Goal: Task Accomplishment & Management: Manage account settings

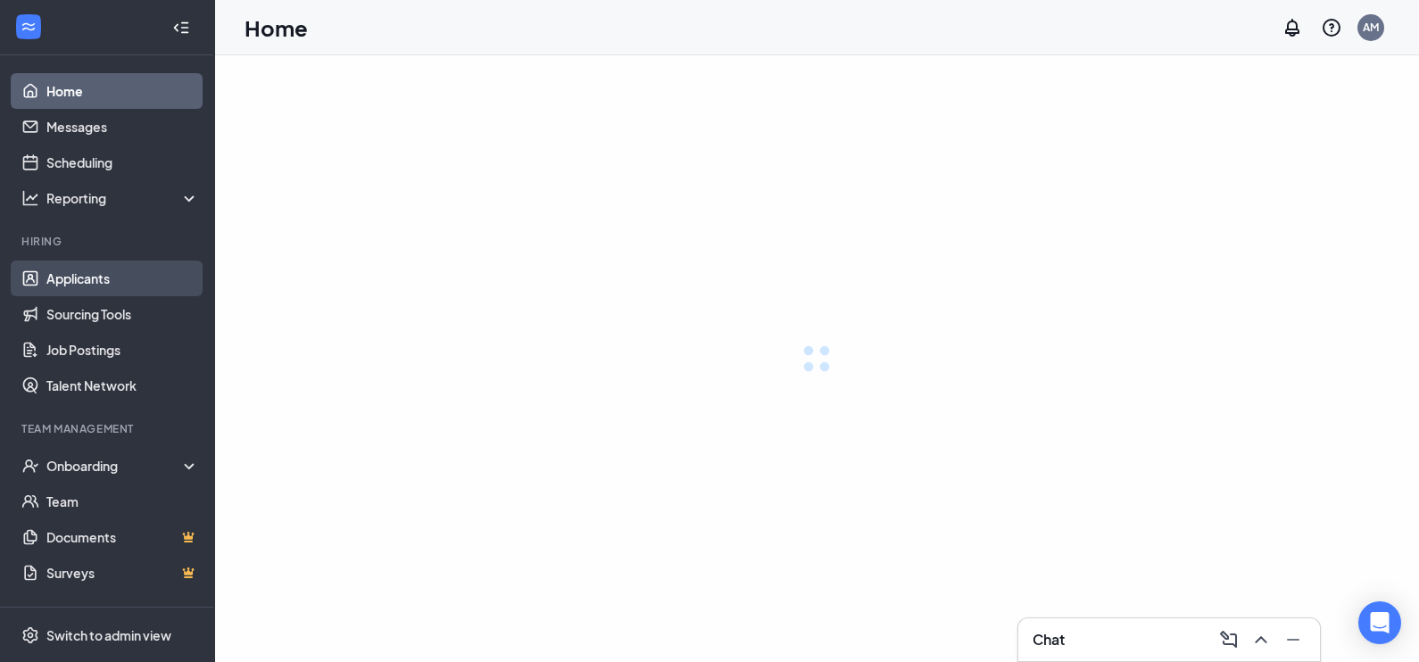
click at [71, 276] on link "Applicants" at bounding box center [122, 279] width 153 height 36
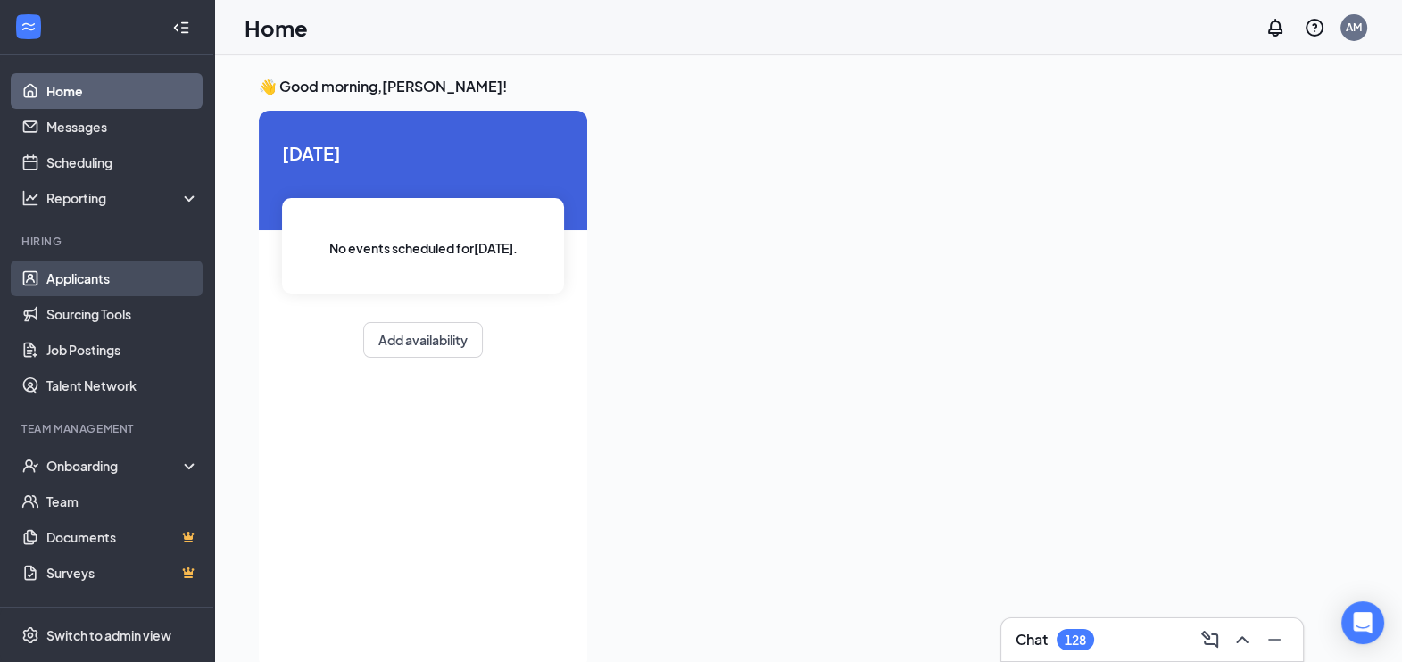
click at [116, 273] on link "Applicants" at bounding box center [122, 279] width 153 height 36
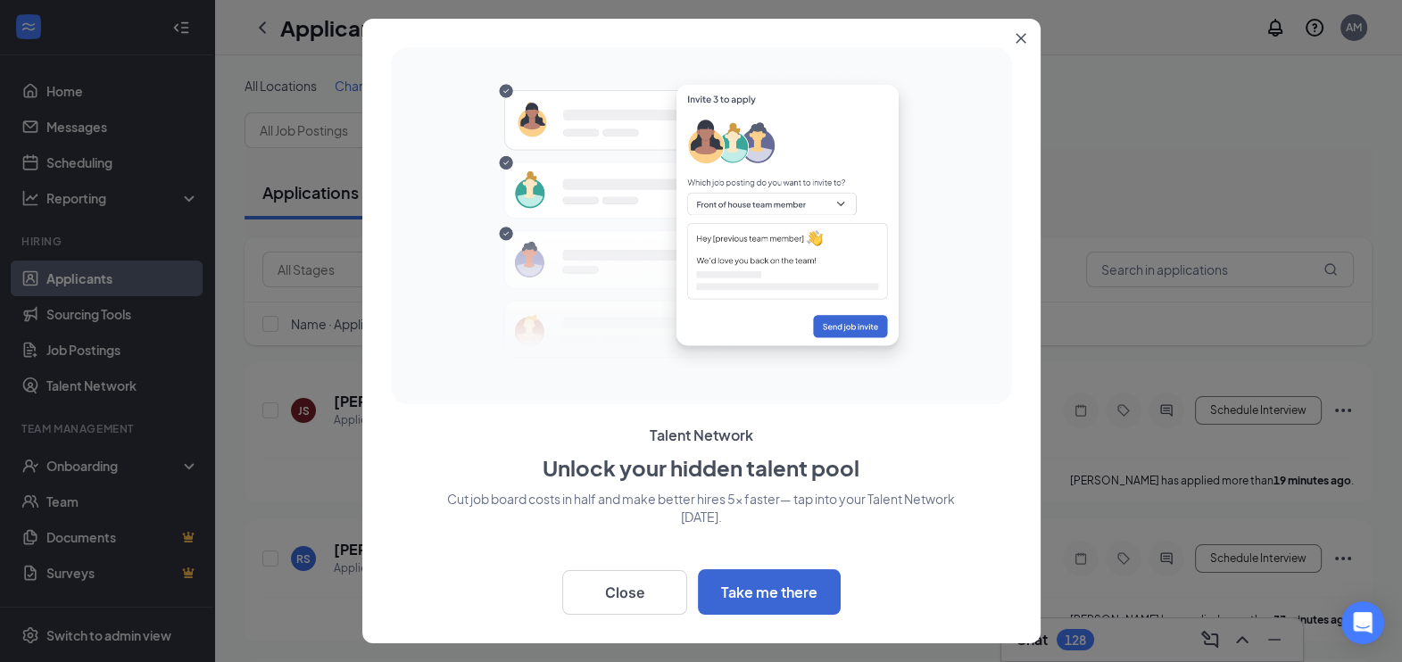
click at [1018, 38] on icon "Close" at bounding box center [1021, 38] width 11 height 11
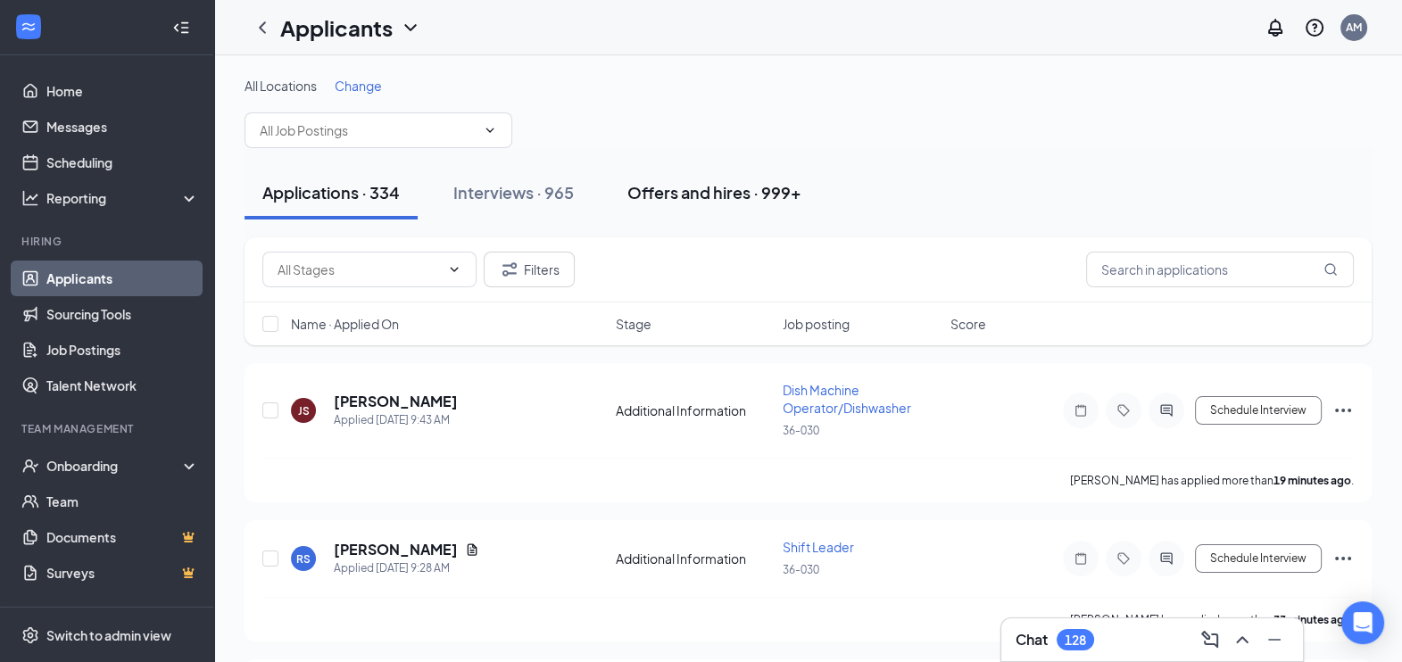
click at [702, 191] on div "Offers and hires · 999+" at bounding box center [714, 192] width 174 height 22
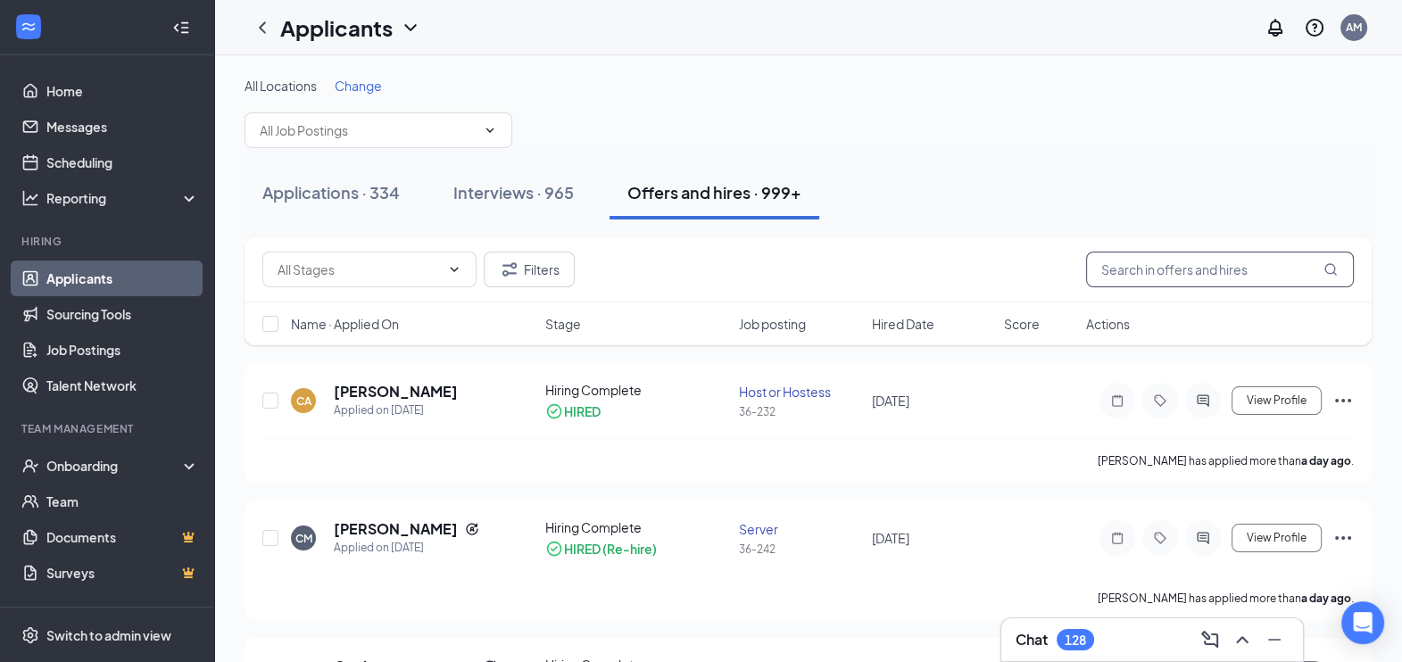
click at [1160, 274] on input "text" at bounding box center [1220, 270] width 268 height 36
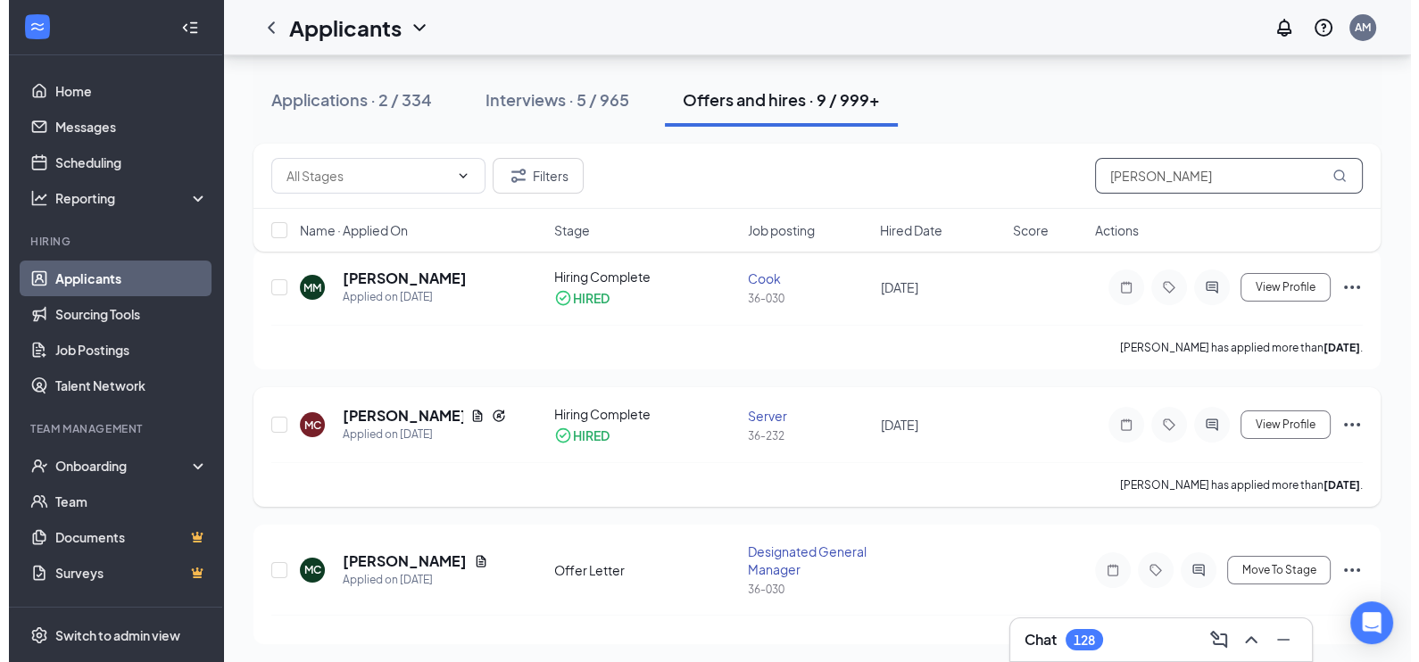
scroll to position [222, 0]
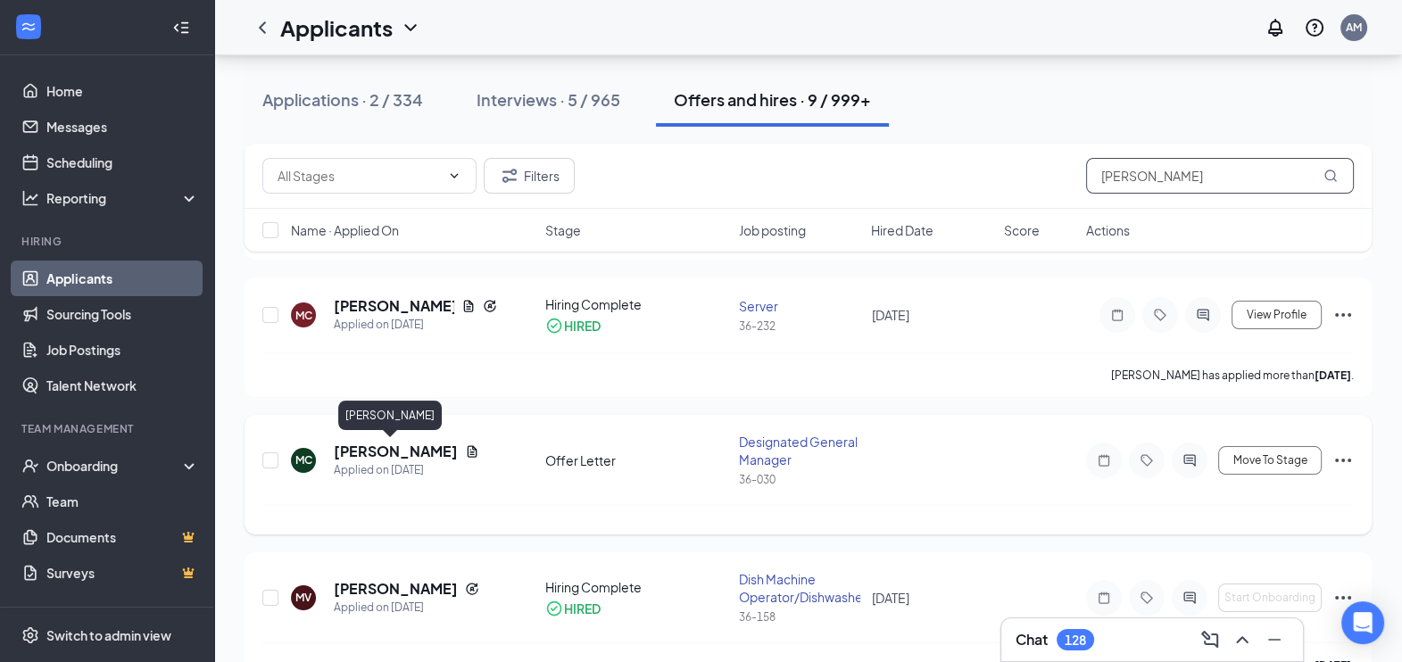
type input "[PERSON_NAME]"
click at [402, 451] on h5 "[PERSON_NAME]" at bounding box center [396, 452] width 124 height 20
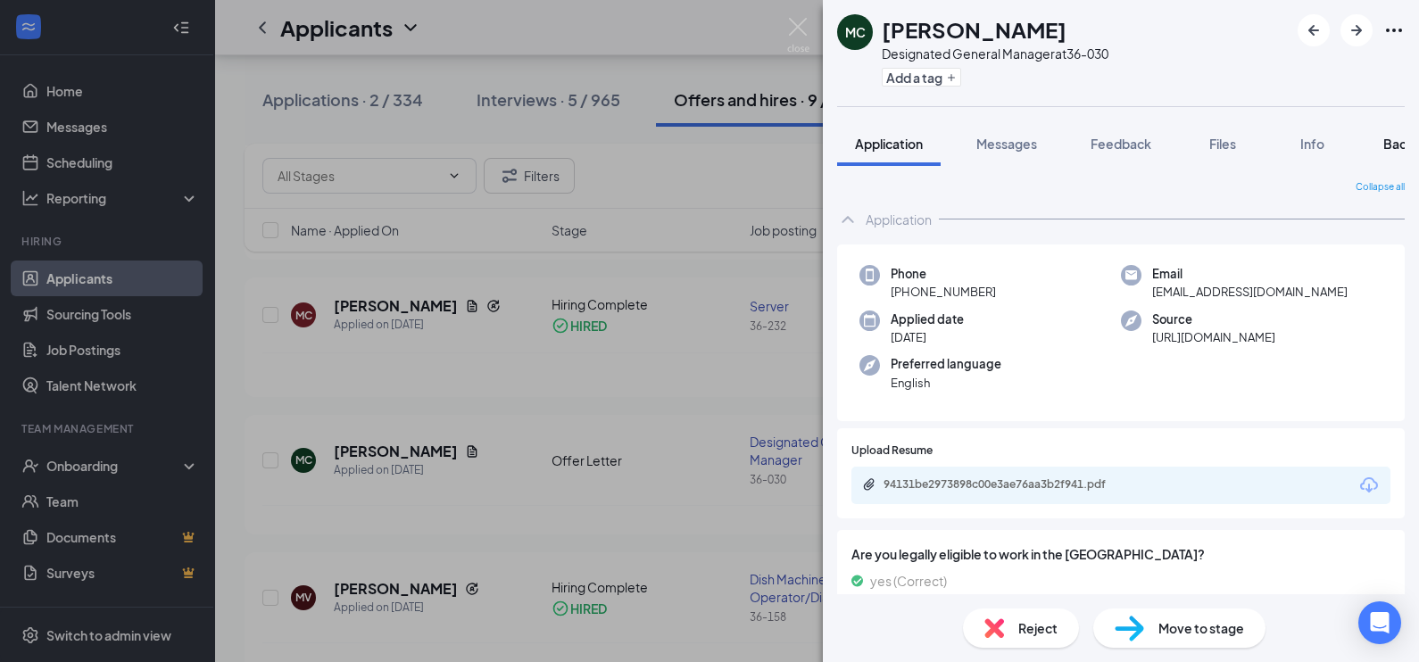
click at [1401, 146] on span "Background" at bounding box center [1420, 144] width 73 height 16
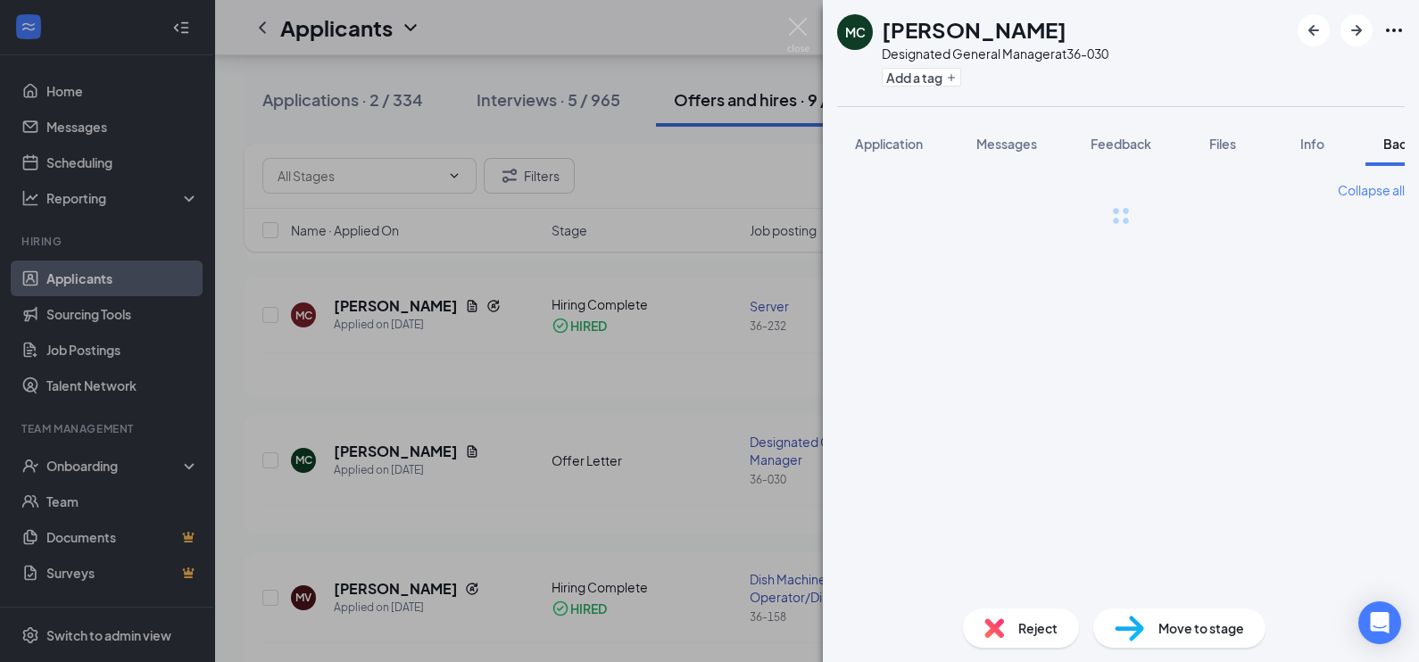
scroll to position [0, 73]
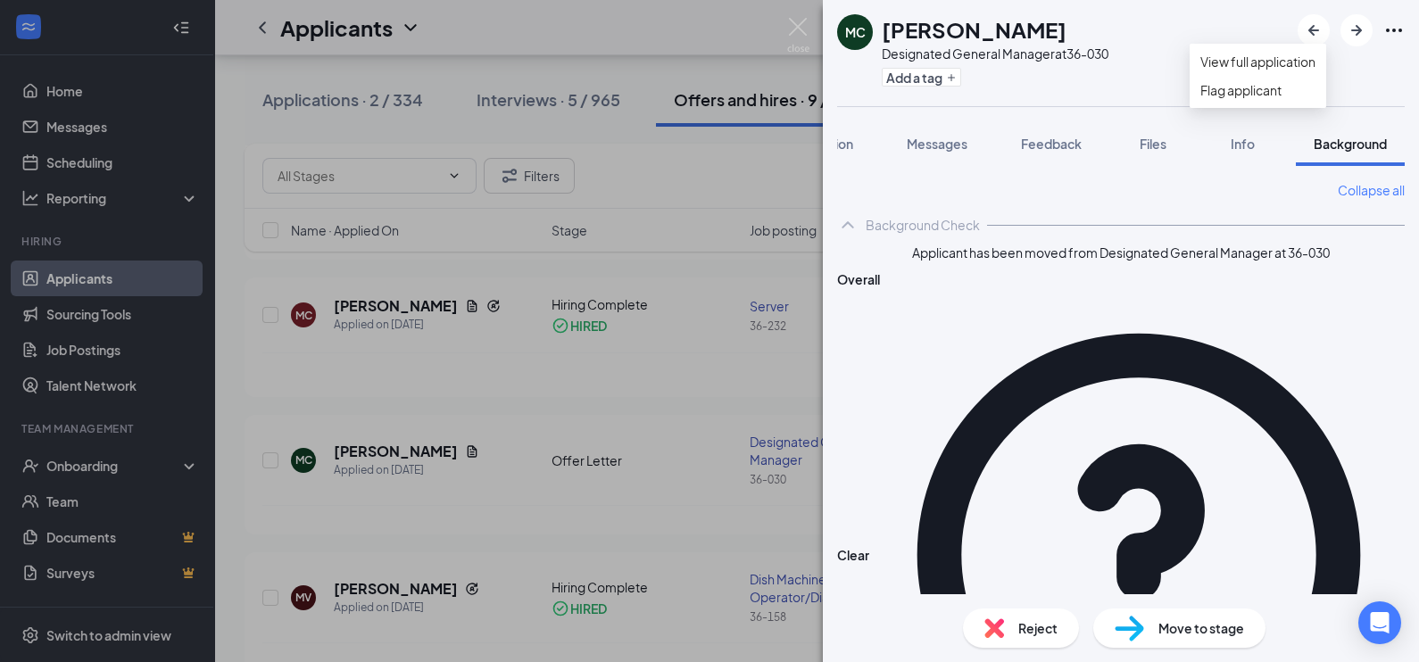
click at [1384, 29] on icon "Ellipses" at bounding box center [1394, 30] width 21 height 21
click at [794, 20] on img at bounding box center [798, 35] width 22 height 35
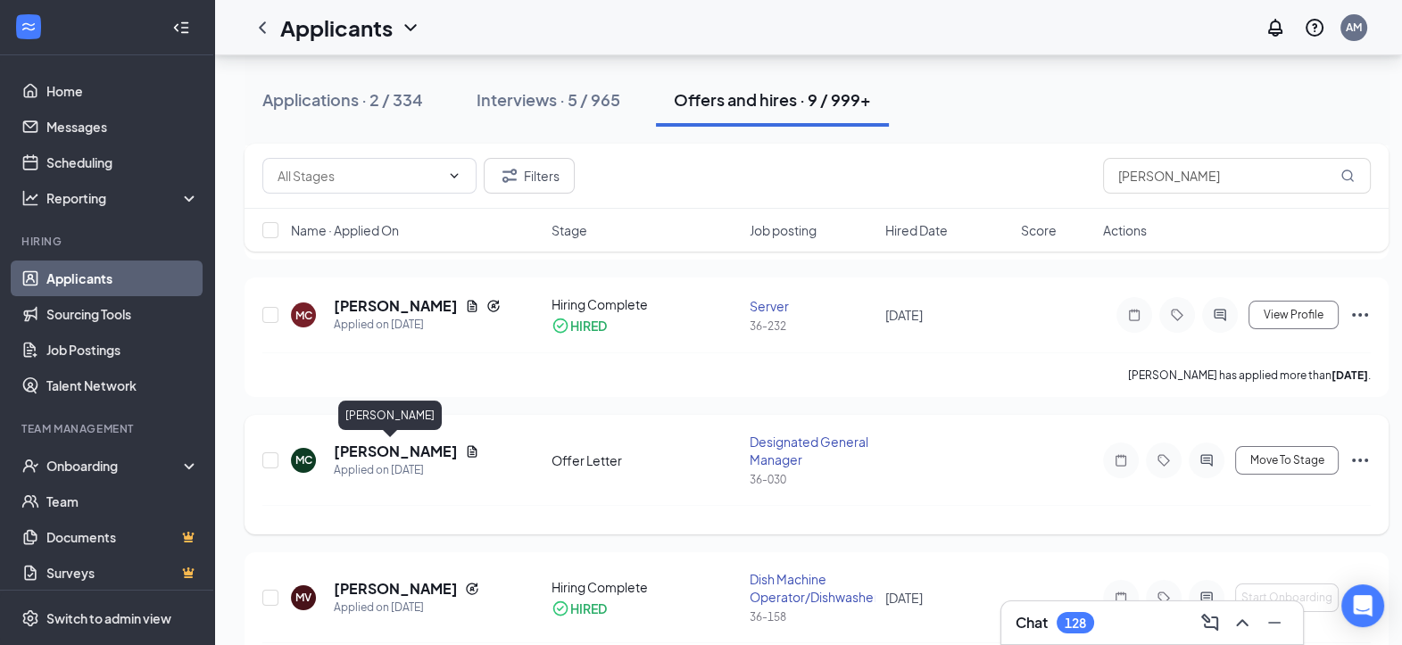
click at [395, 449] on h5 "[PERSON_NAME]" at bounding box center [396, 452] width 124 height 20
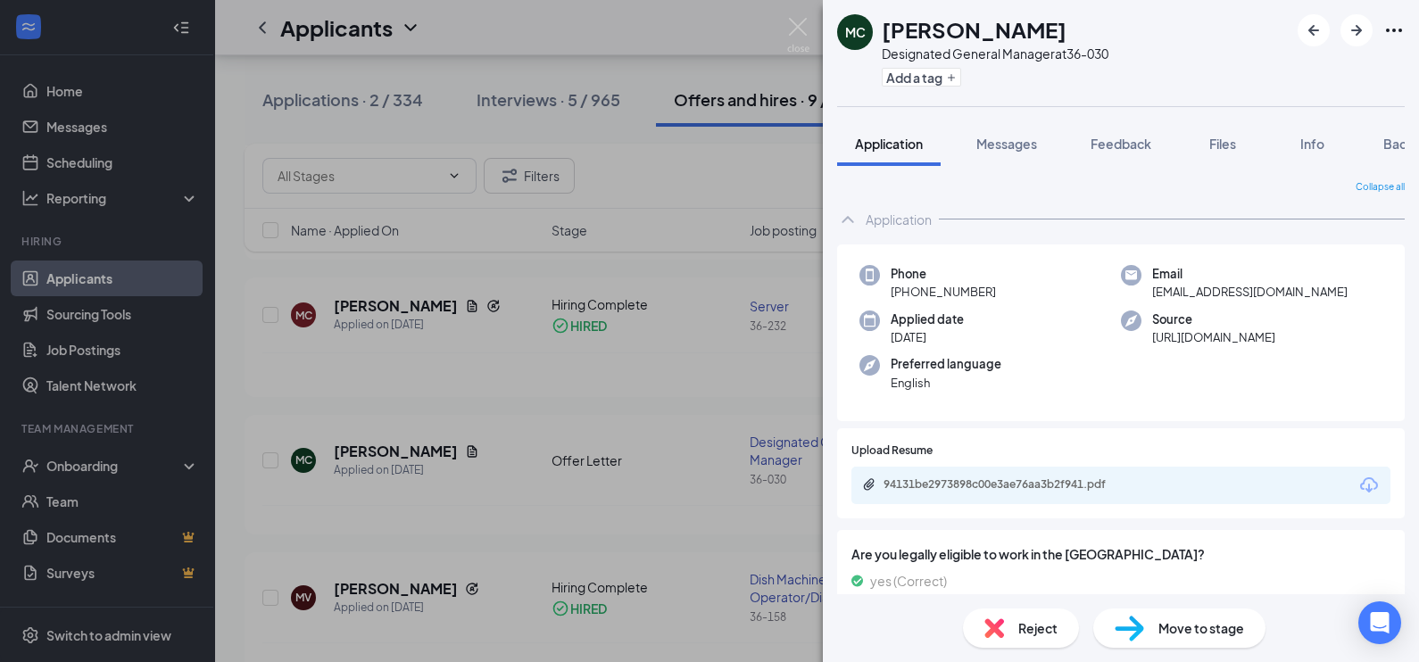
click at [1226, 634] on span "Move to stage" at bounding box center [1202, 629] width 86 height 20
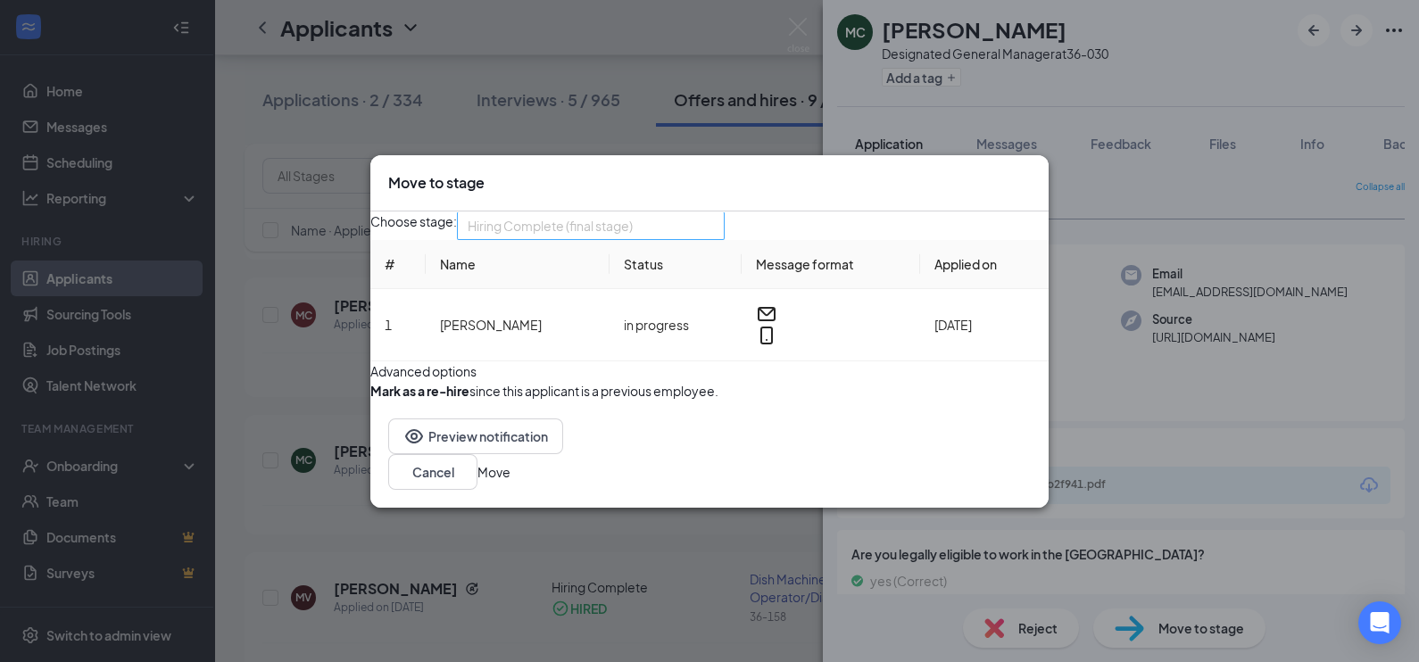
click at [714, 212] on span "Hiring Complete (final stage)" at bounding box center [591, 225] width 246 height 27
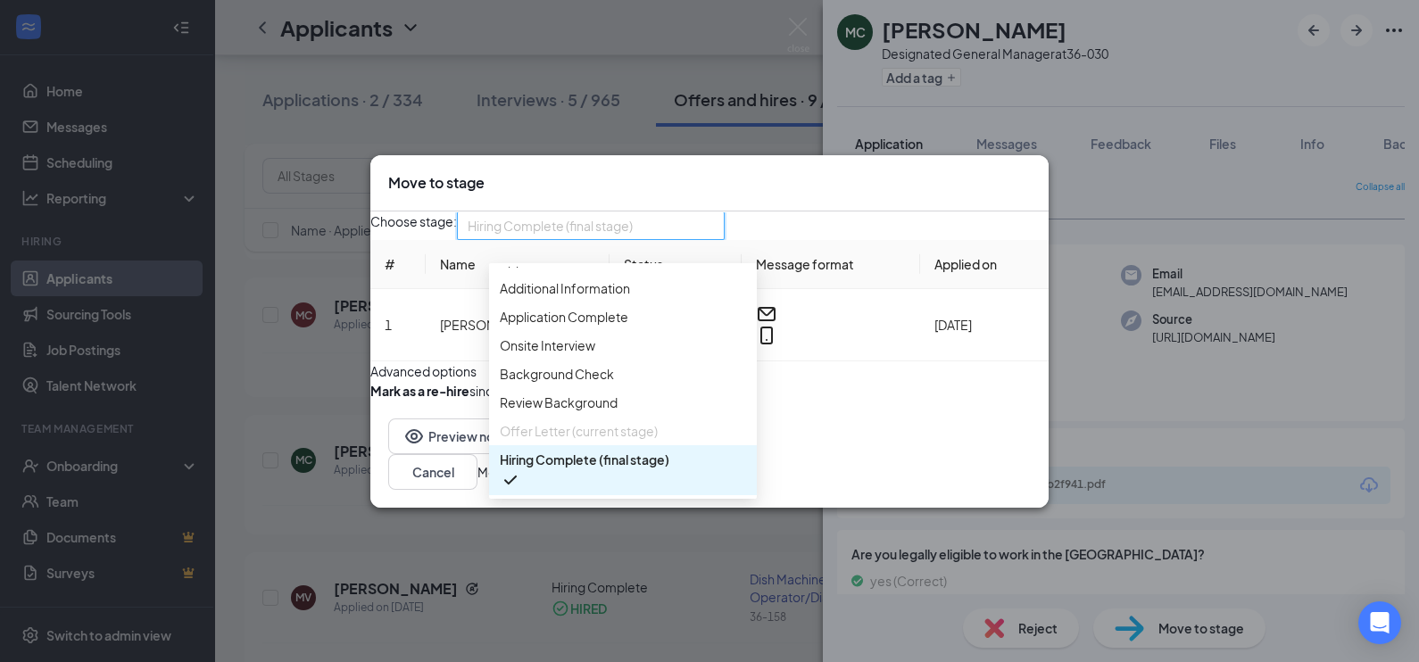
click at [637, 450] on span "Hiring Complete (final stage)" at bounding box center [585, 460] width 170 height 20
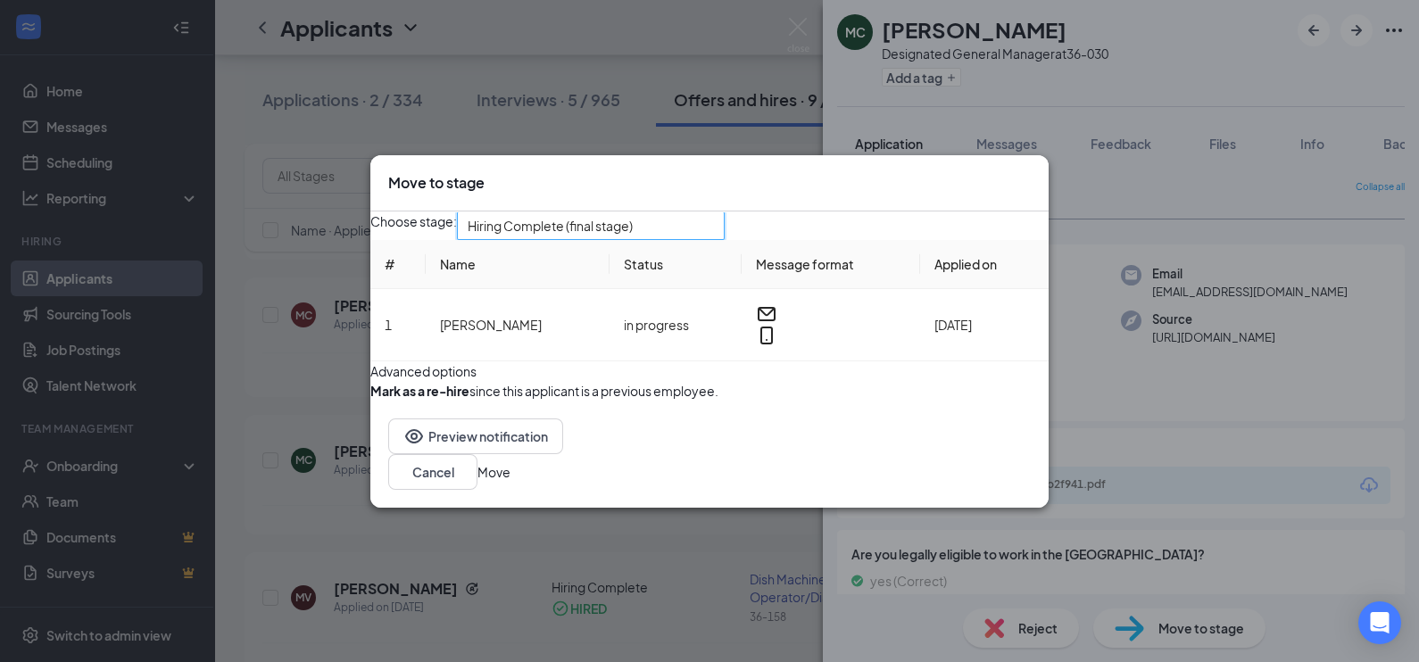
click at [511, 482] on button "Move" at bounding box center [494, 472] width 33 height 20
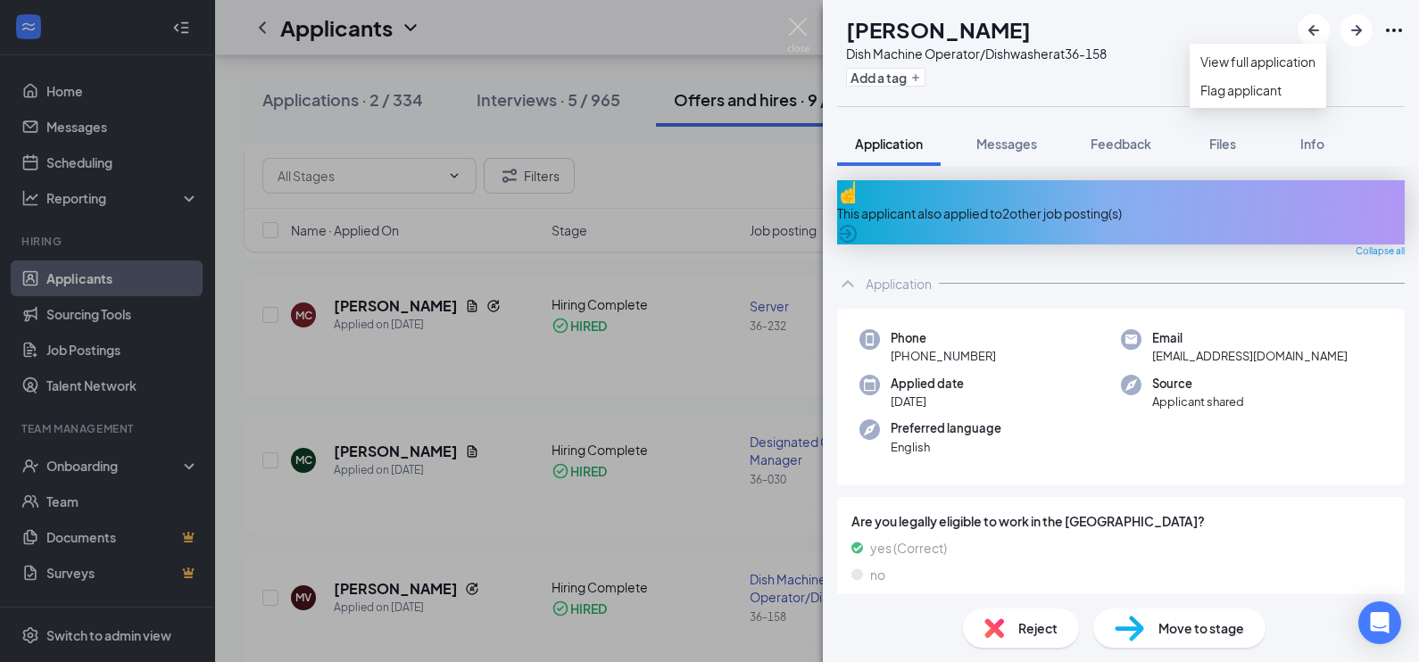
click at [1388, 30] on icon "Ellipses" at bounding box center [1394, 31] width 16 height 4
click at [799, 27] on img at bounding box center [798, 35] width 22 height 35
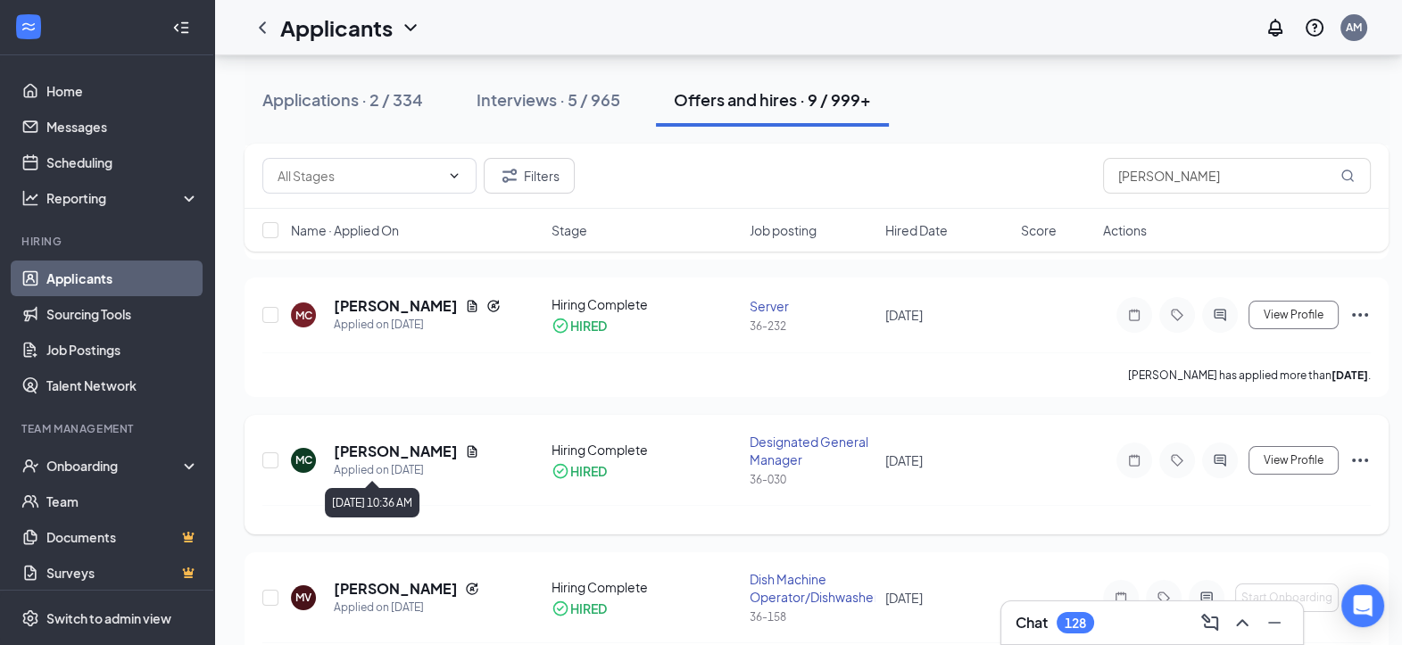
click at [375, 469] on div "Applied on [DATE]" at bounding box center [406, 470] width 145 height 18
click at [394, 453] on h5 "[PERSON_NAME]" at bounding box center [396, 452] width 124 height 20
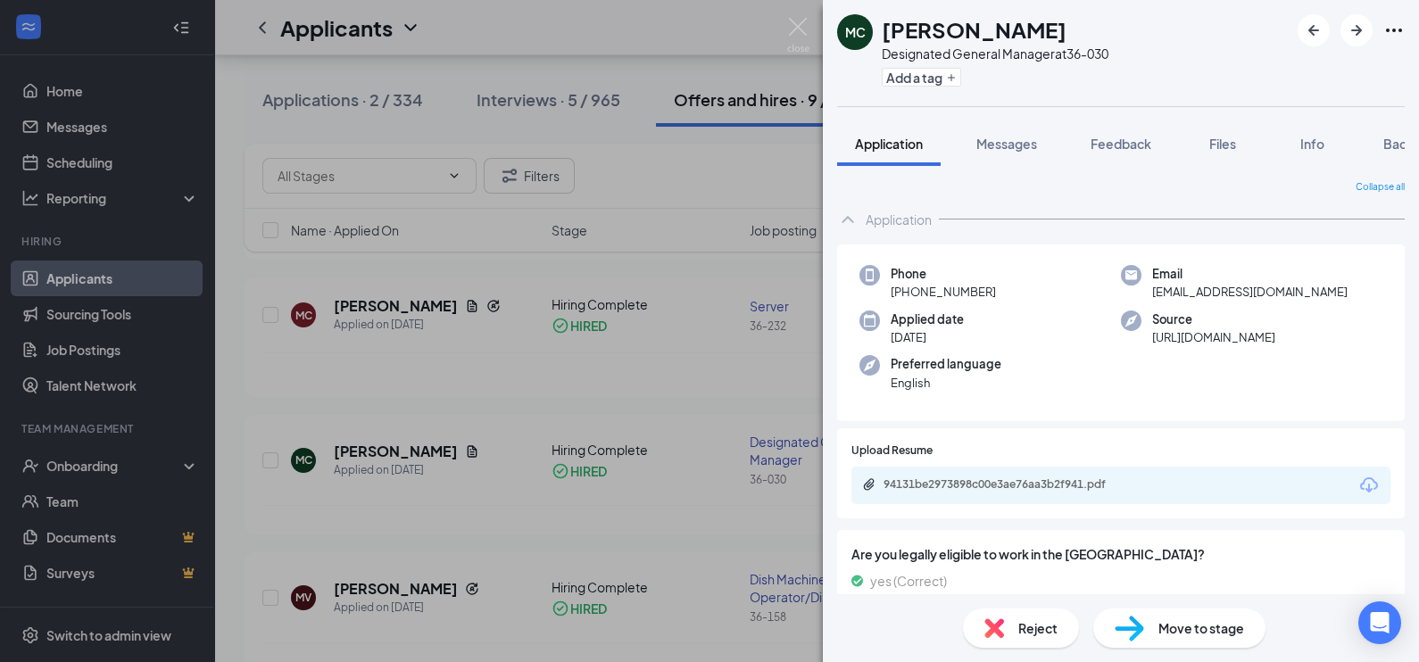
click at [1175, 628] on span "Move to stage" at bounding box center [1202, 629] width 86 height 20
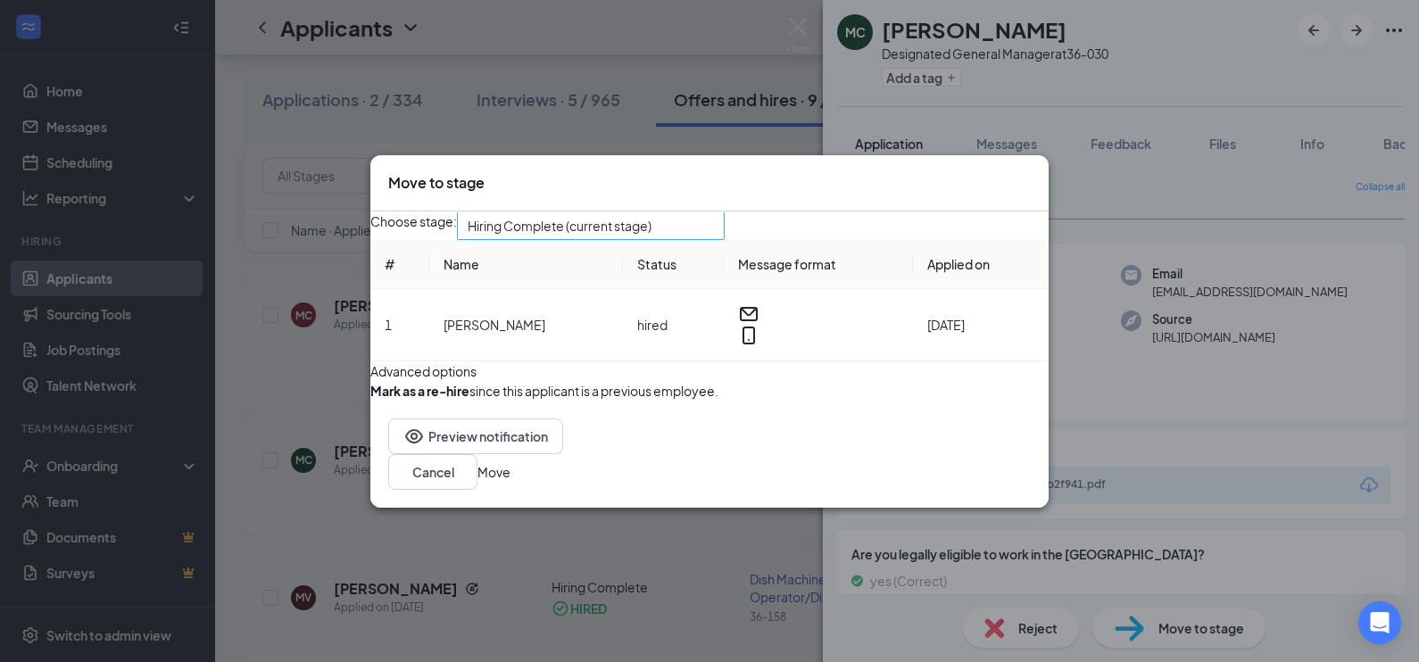
click at [714, 212] on span "Hiring Complete (current stage)" at bounding box center [591, 225] width 246 height 27
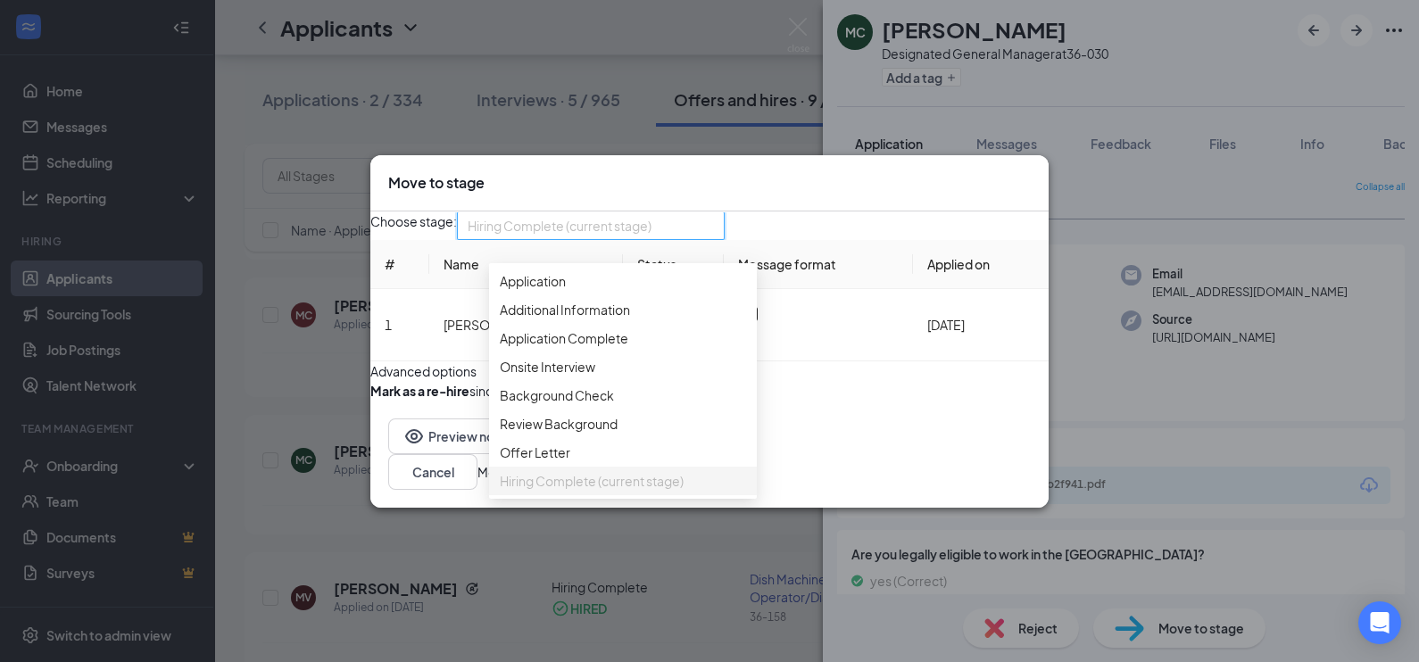
scroll to position [102, 0]
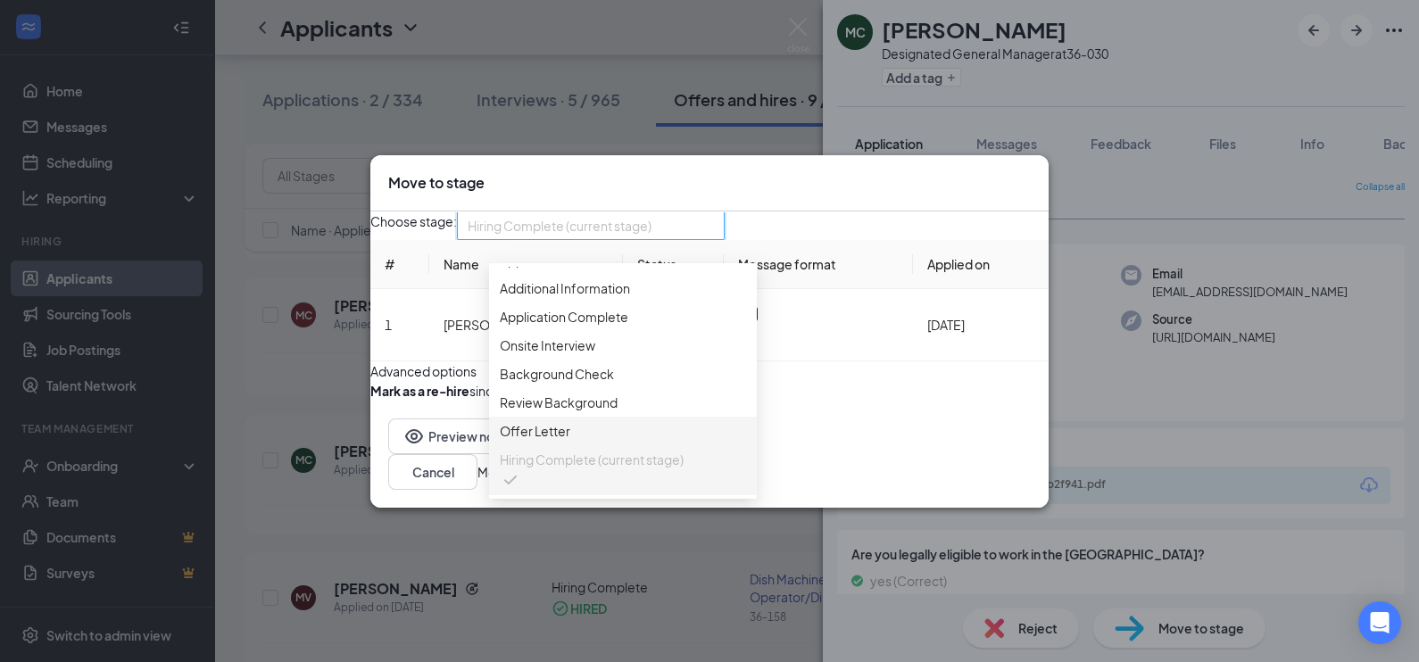
click at [549, 421] on span "Offer Letter" at bounding box center [535, 431] width 71 height 20
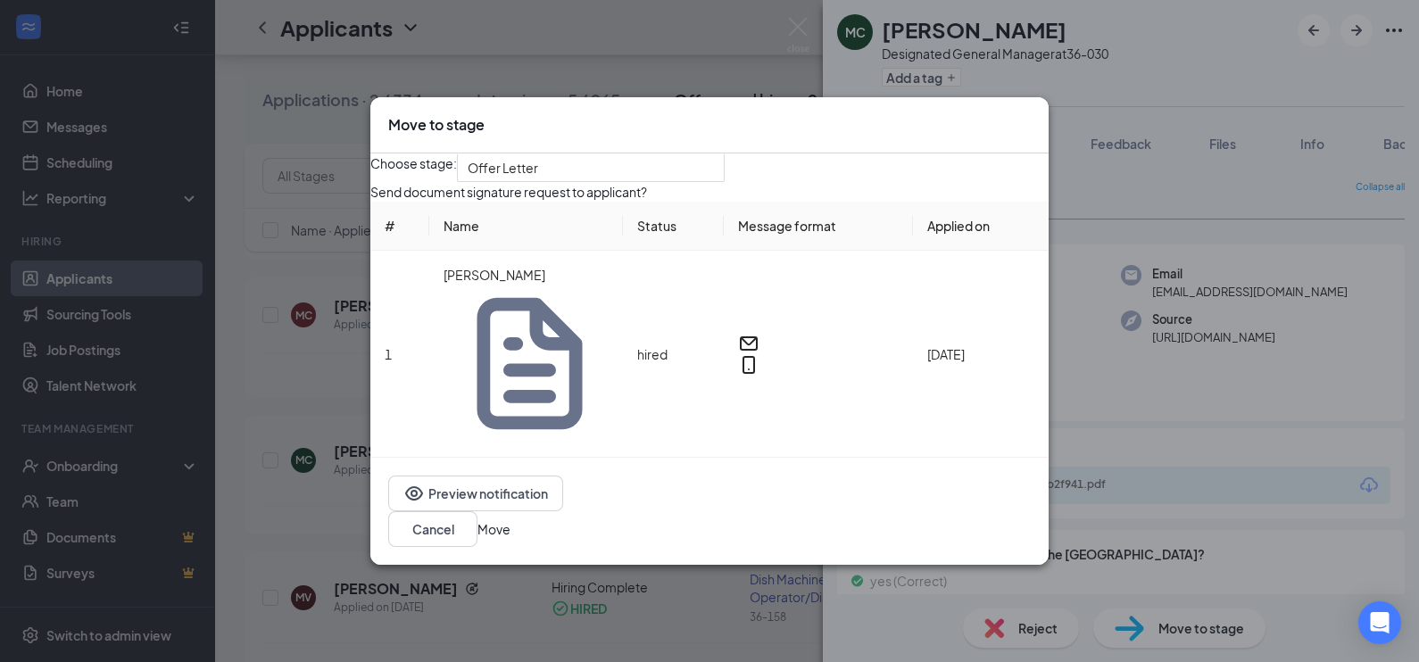
click at [511, 519] on button "Move" at bounding box center [494, 529] width 33 height 20
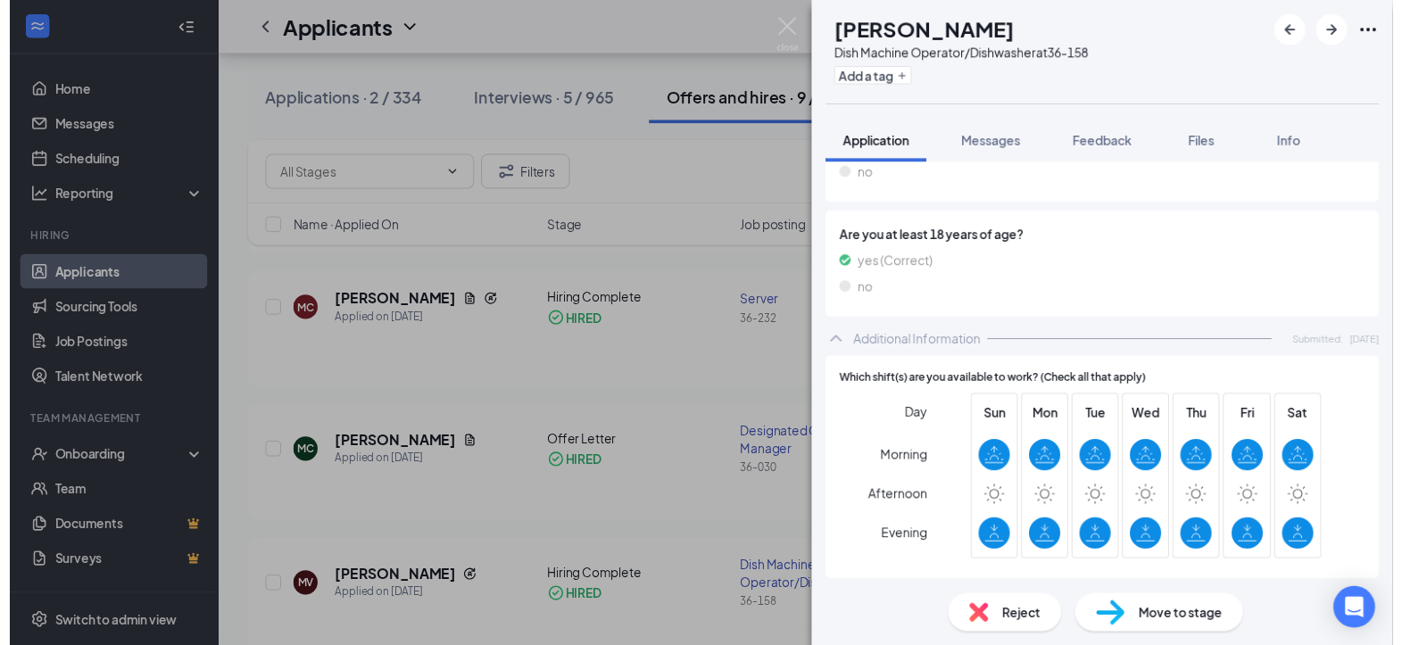
scroll to position [220, 0]
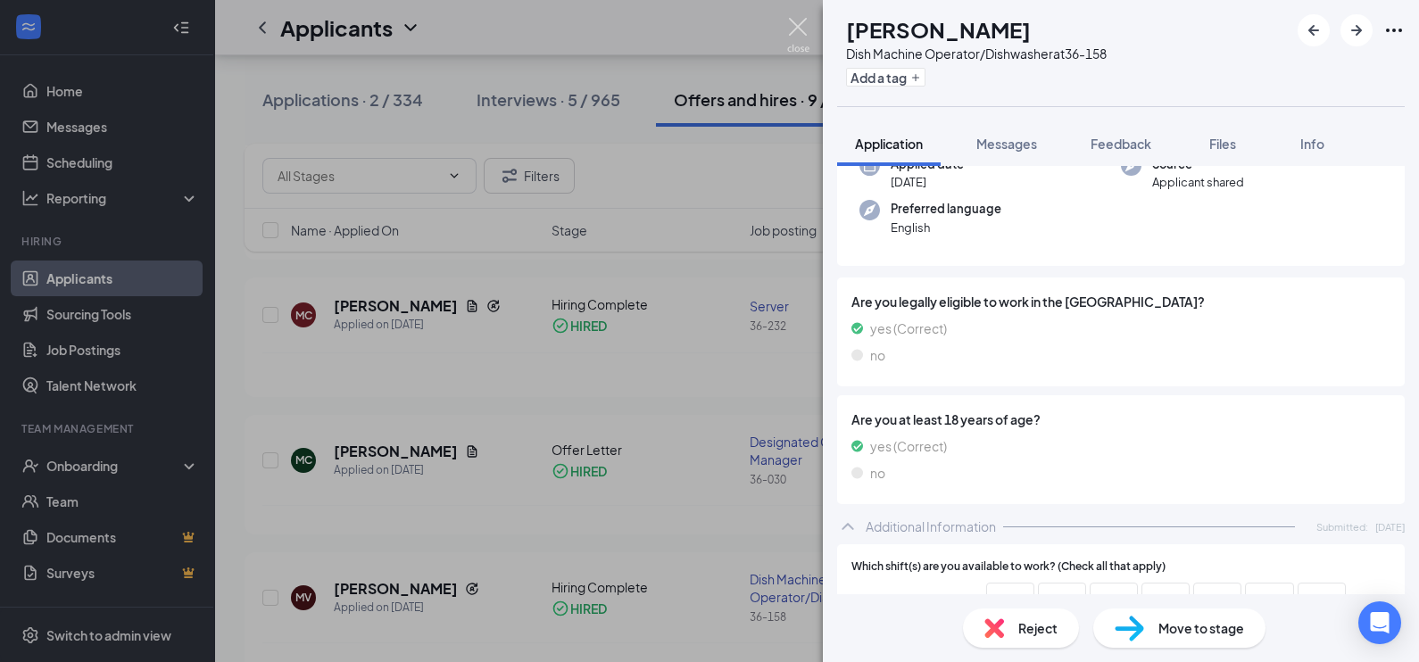
click at [800, 29] on img at bounding box center [798, 35] width 22 height 35
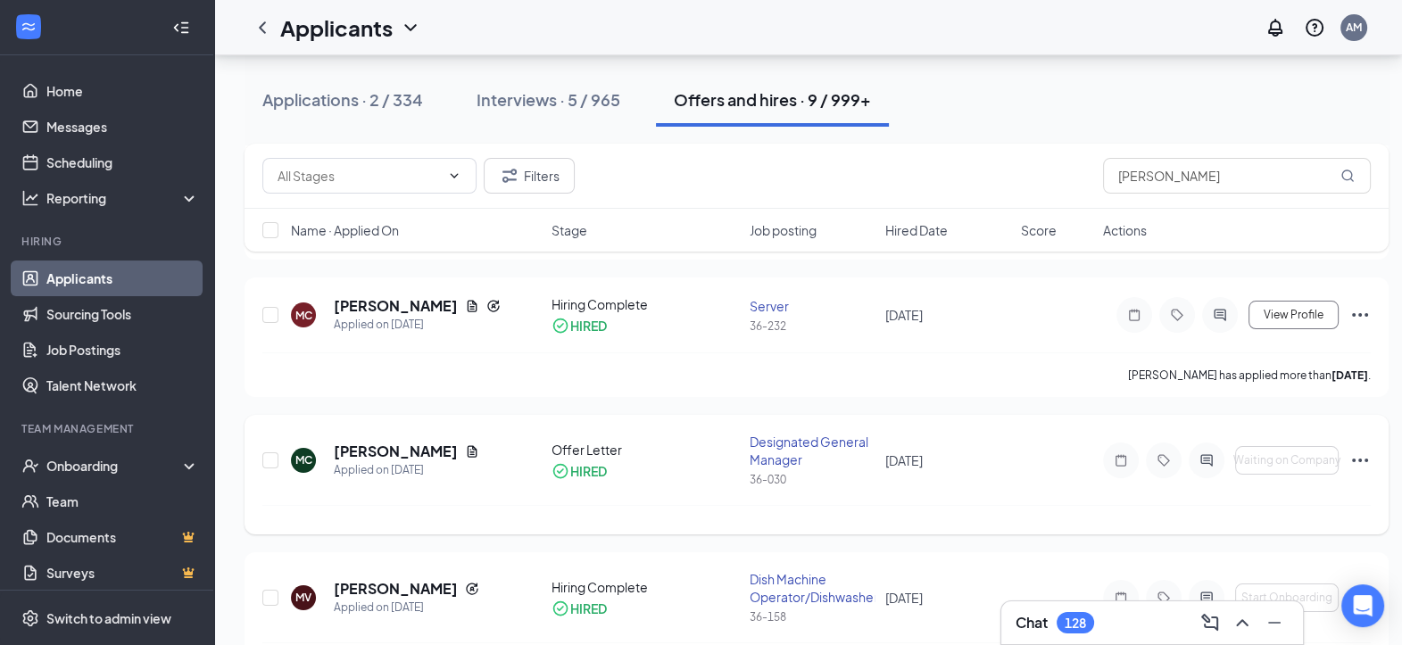
click at [1370, 458] on icon "Ellipses" at bounding box center [1360, 460] width 21 height 21
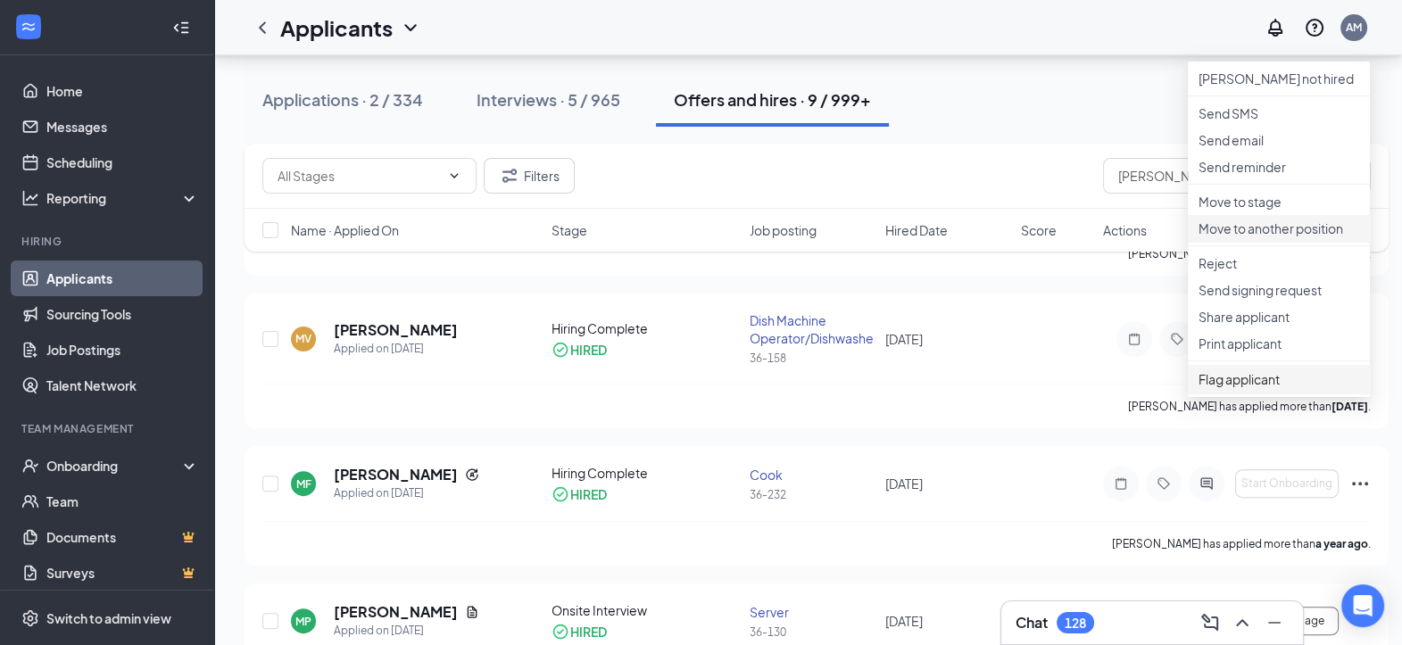
scroll to position [669, 0]
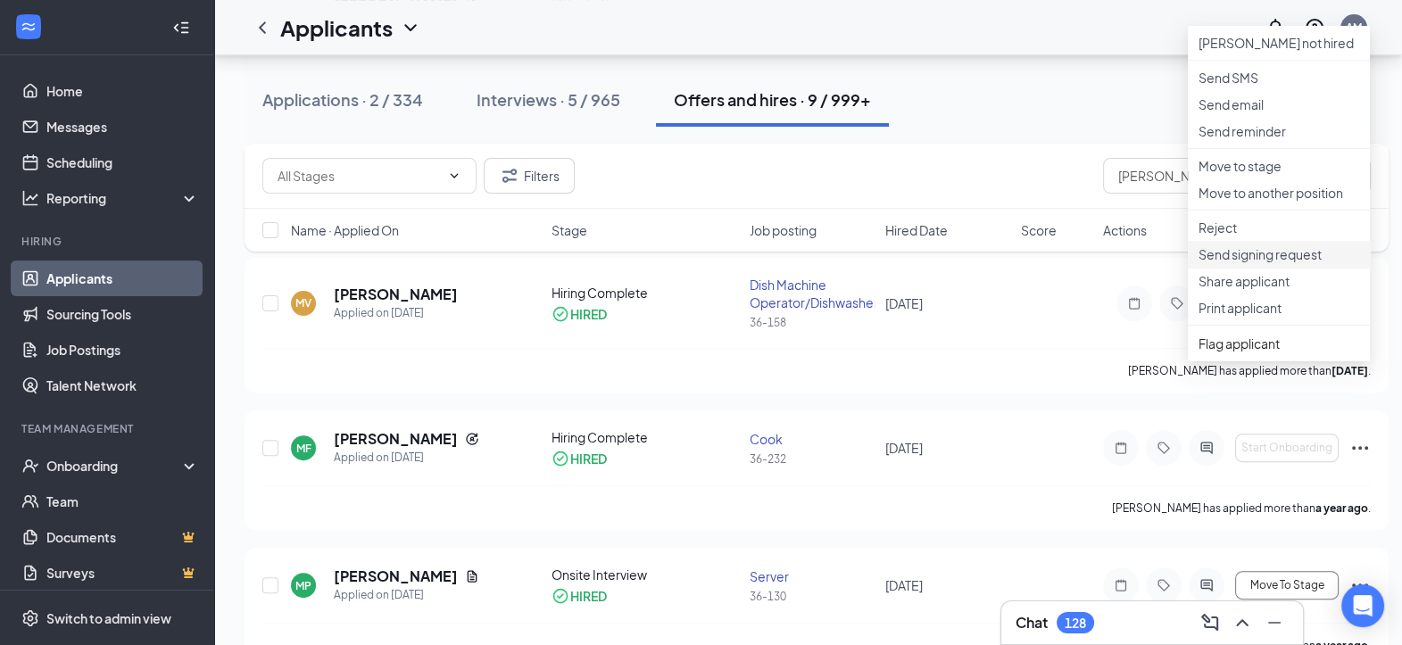
click at [1276, 263] on p "Send signing request" at bounding box center [1279, 254] width 161 height 18
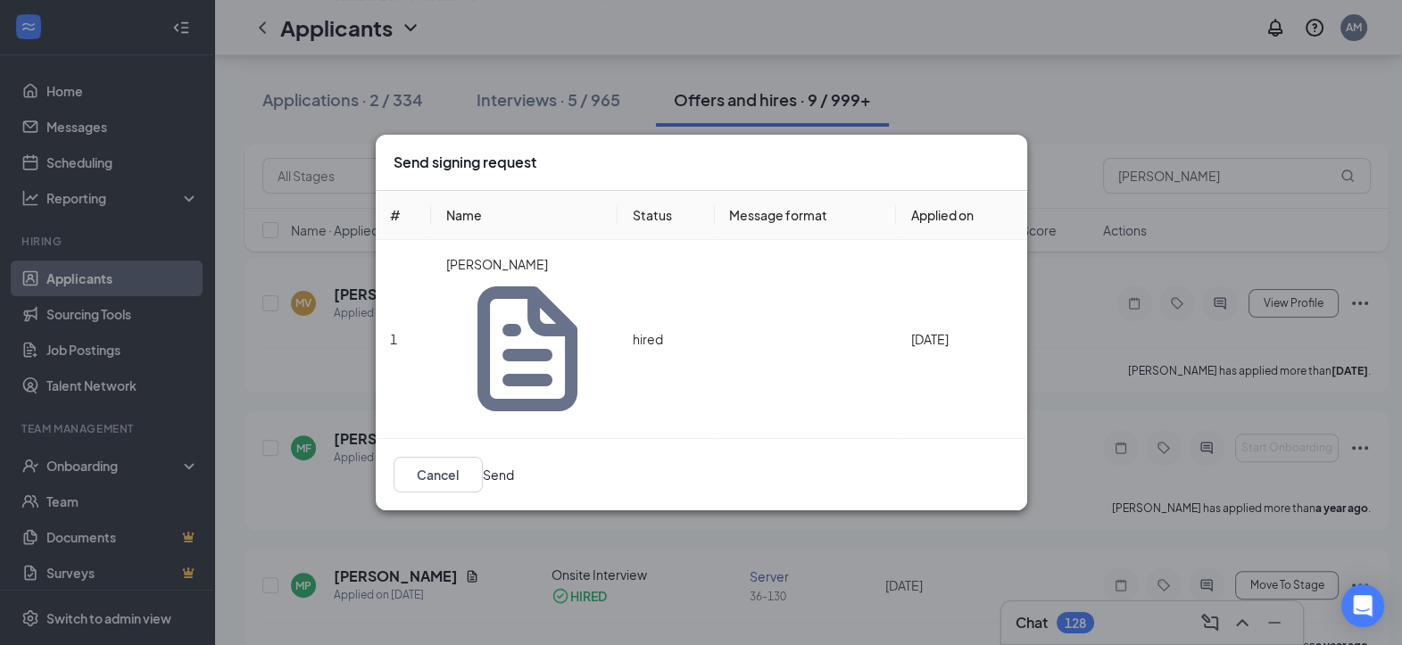
click at [1010, 153] on icon "Cross" at bounding box center [1010, 153] width 0 height 0
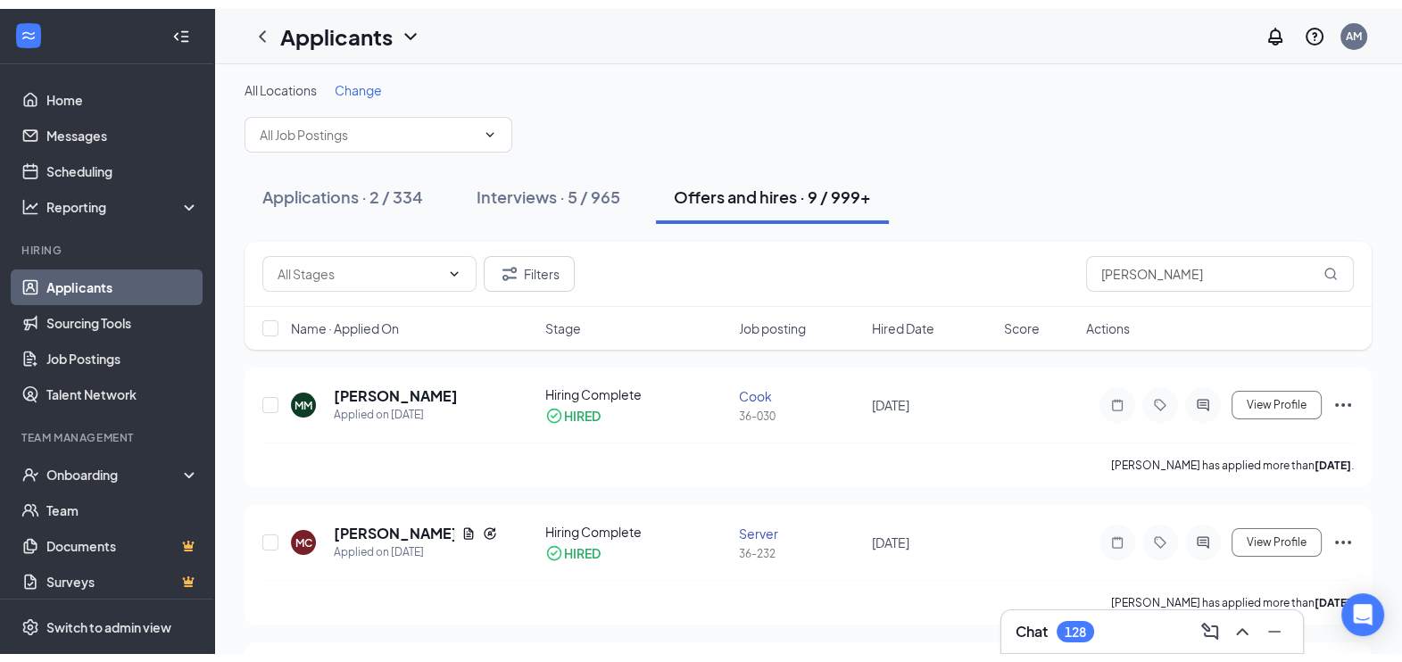
scroll to position [0, 0]
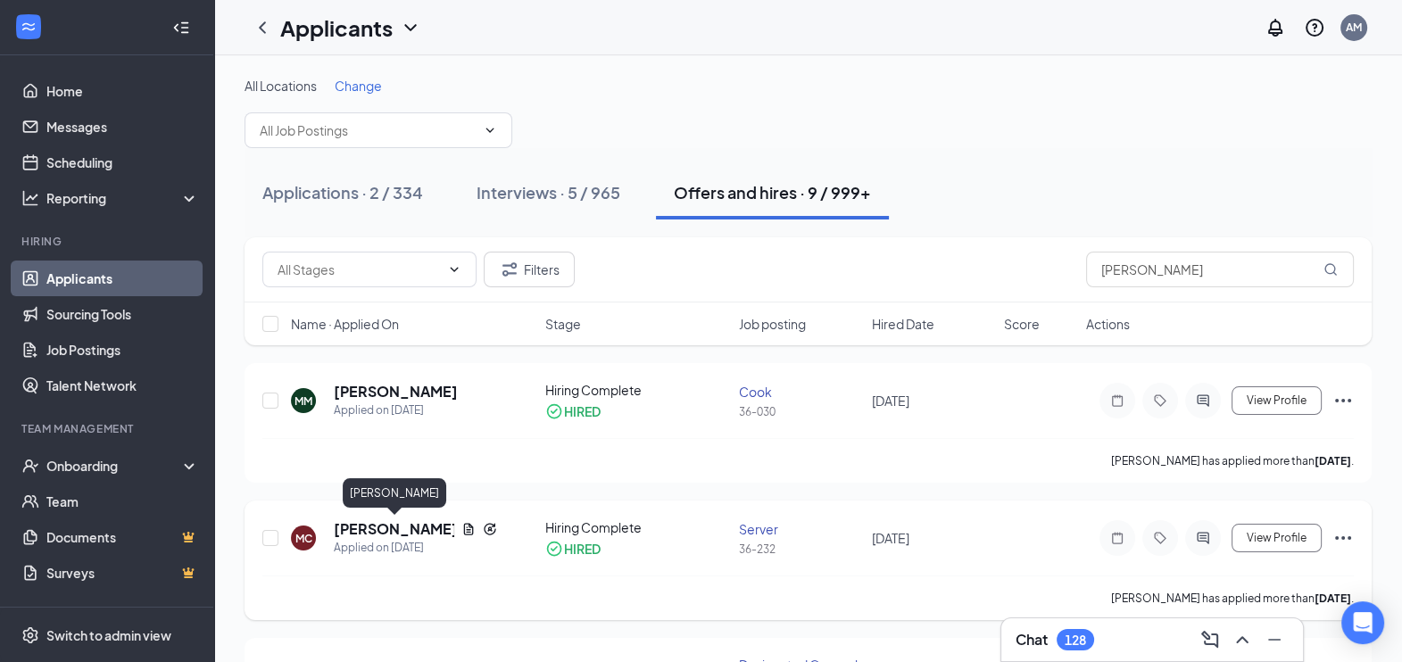
click at [369, 536] on h5 "[PERSON_NAME]" at bounding box center [394, 529] width 120 height 20
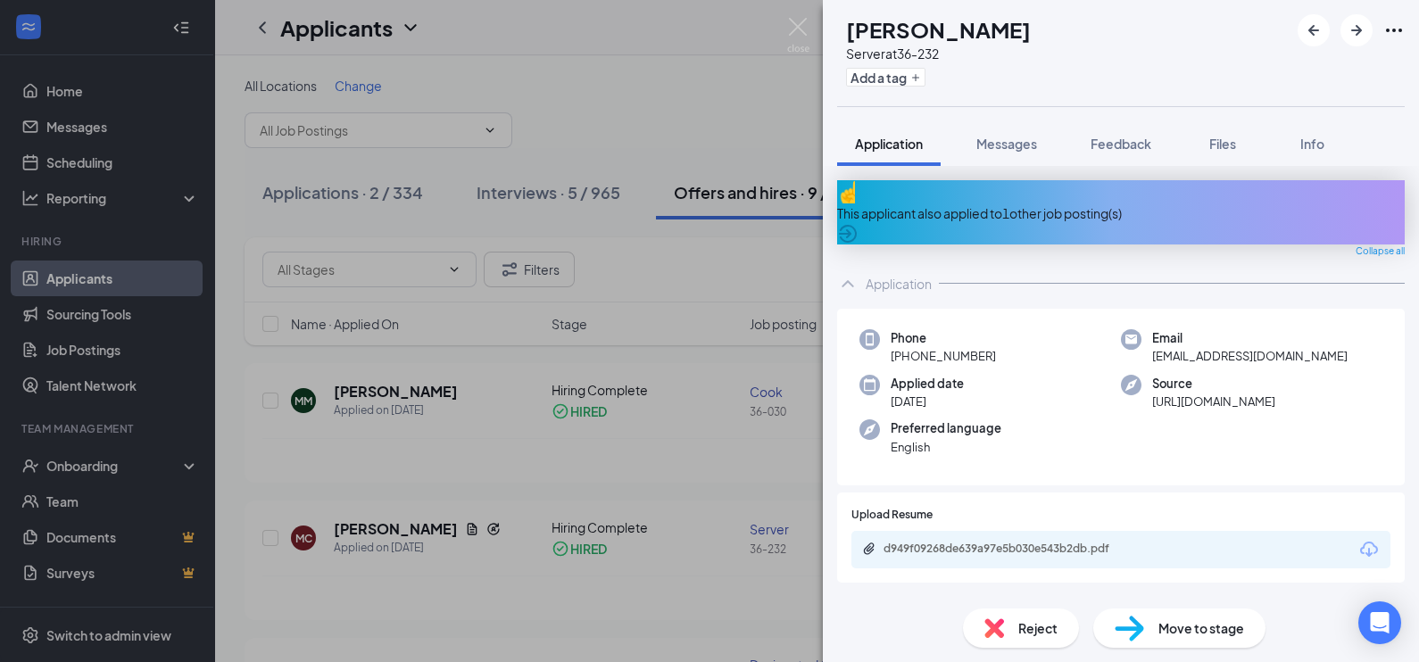
click at [1192, 639] on div "Move to stage" at bounding box center [1179, 628] width 172 height 39
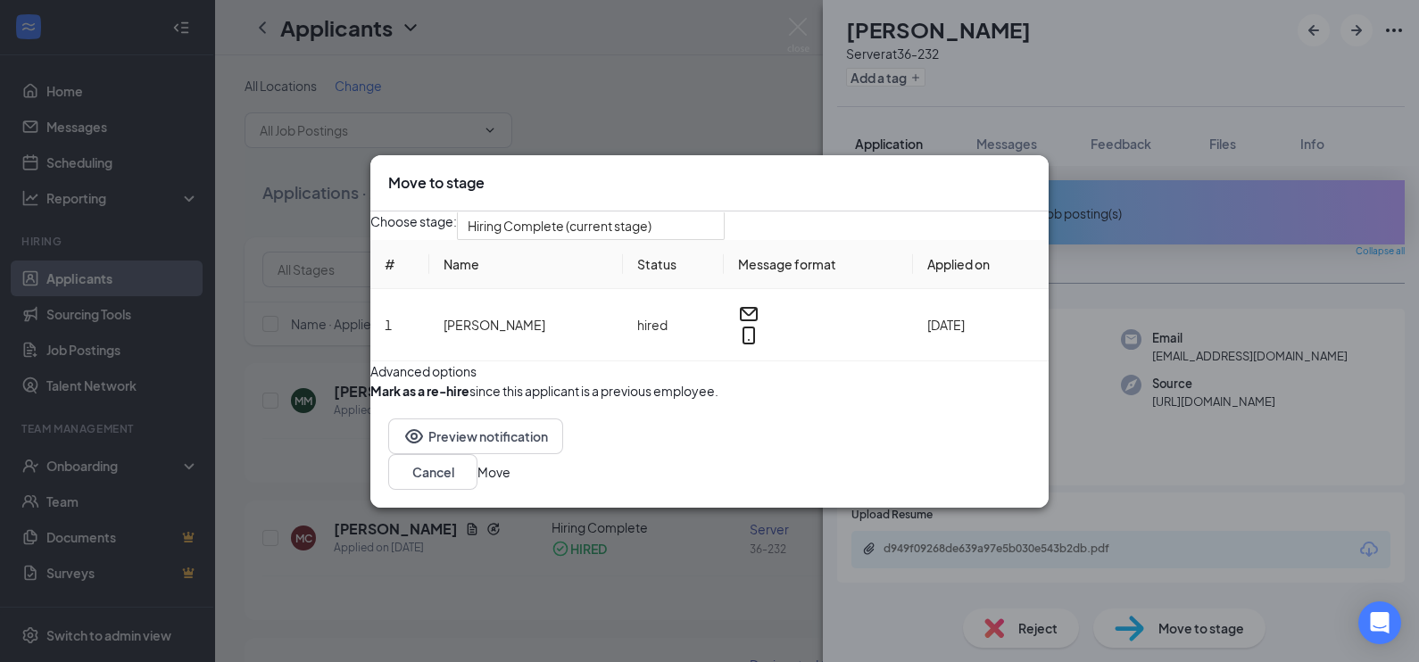
click at [1197, 621] on div "Move to stage Choose stage: Hiring Complete (current stage) # Name Status Messa…" at bounding box center [709, 331] width 1419 height 662
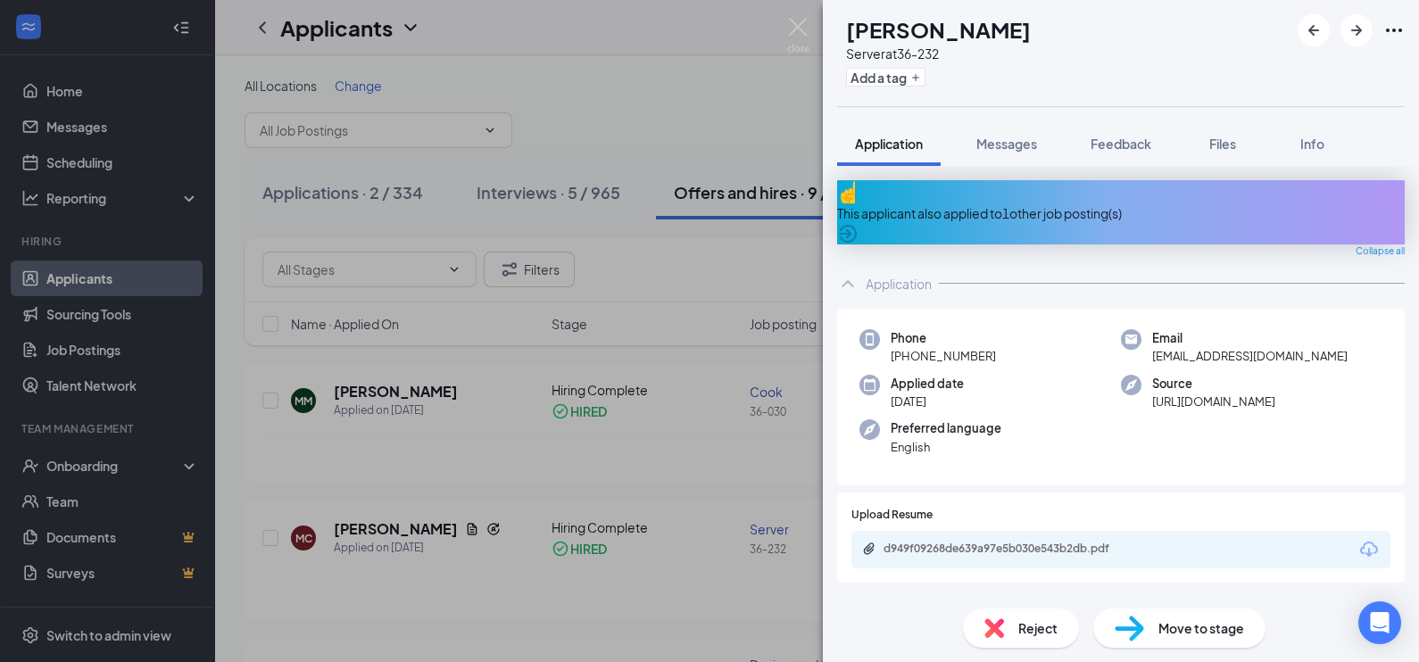
click at [1199, 622] on span "Move to stage" at bounding box center [1202, 629] width 86 height 20
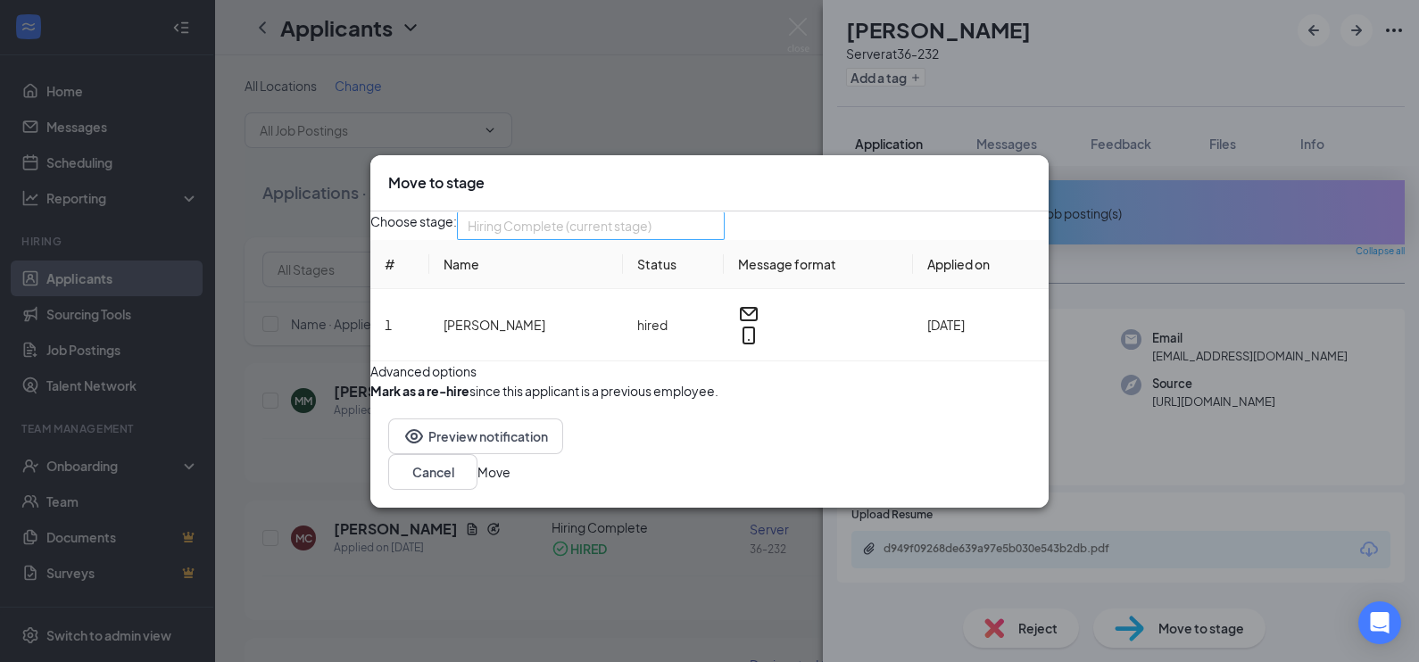
click at [714, 212] on span "Hiring Complete (current stage)" at bounding box center [591, 225] width 246 height 27
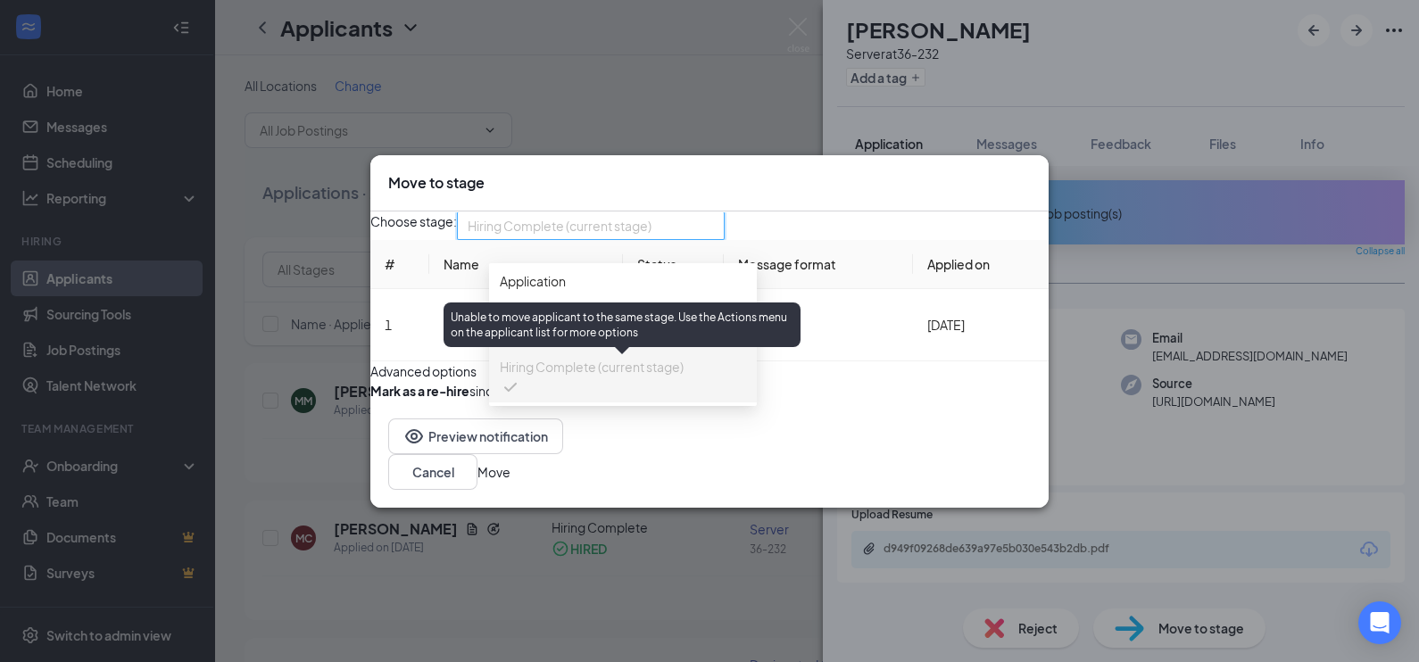
click at [570, 371] on span "Hiring Complete (current stage)" at bounding box center [592, 367] width 184 height 20
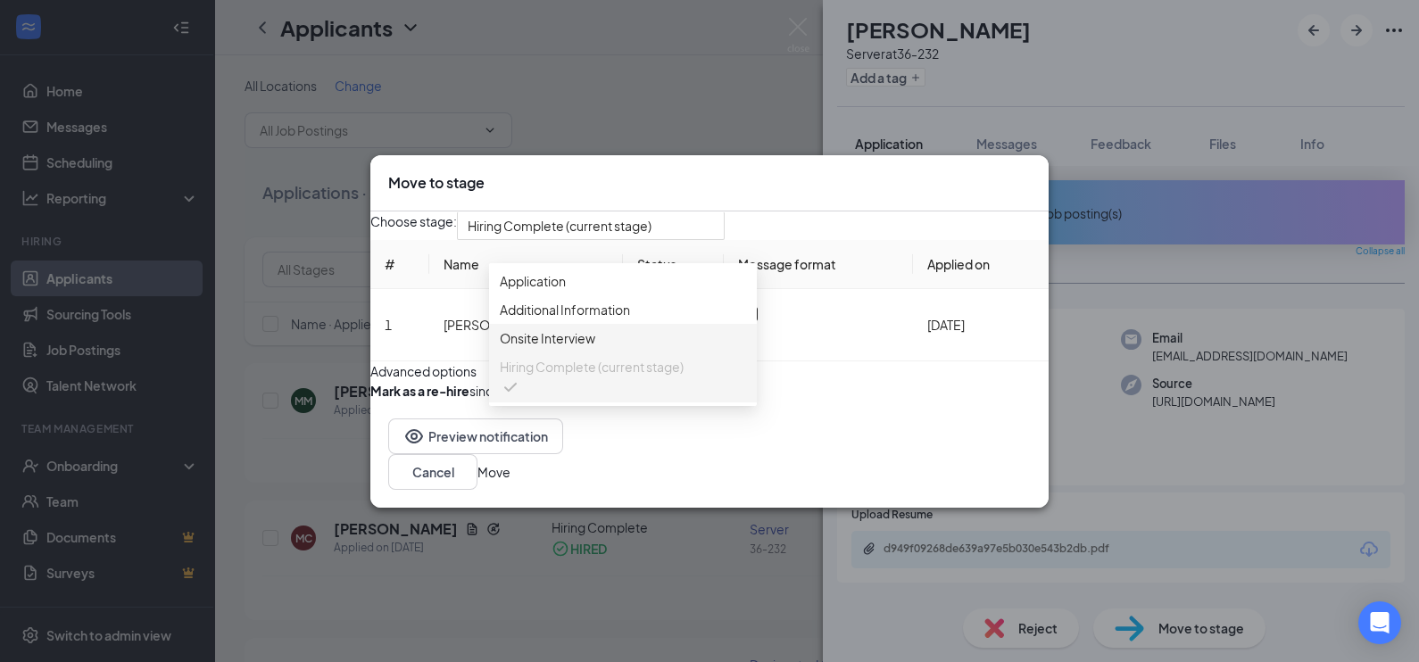
click at [511, 482] on button "Move" at bounding box center [494, 472] width 33 height 20
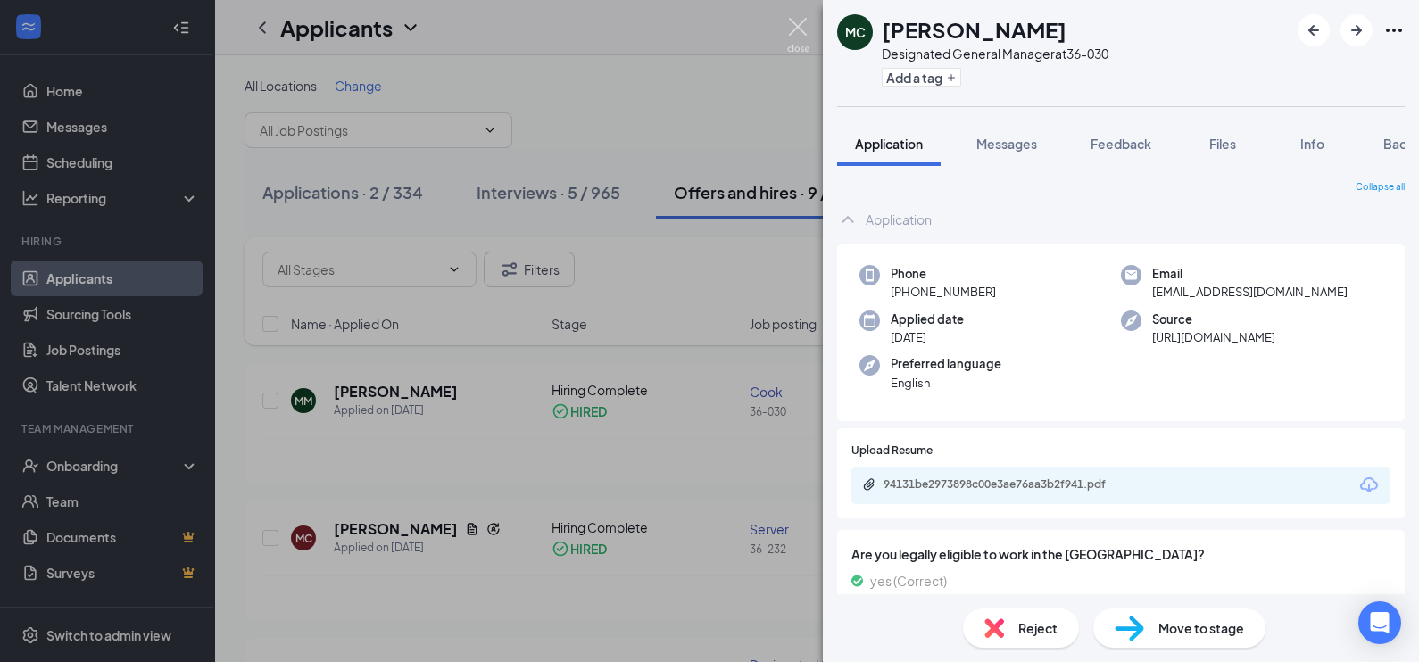
click at [795, 24] on img at bounding box center [798, 35] width 22 height 35
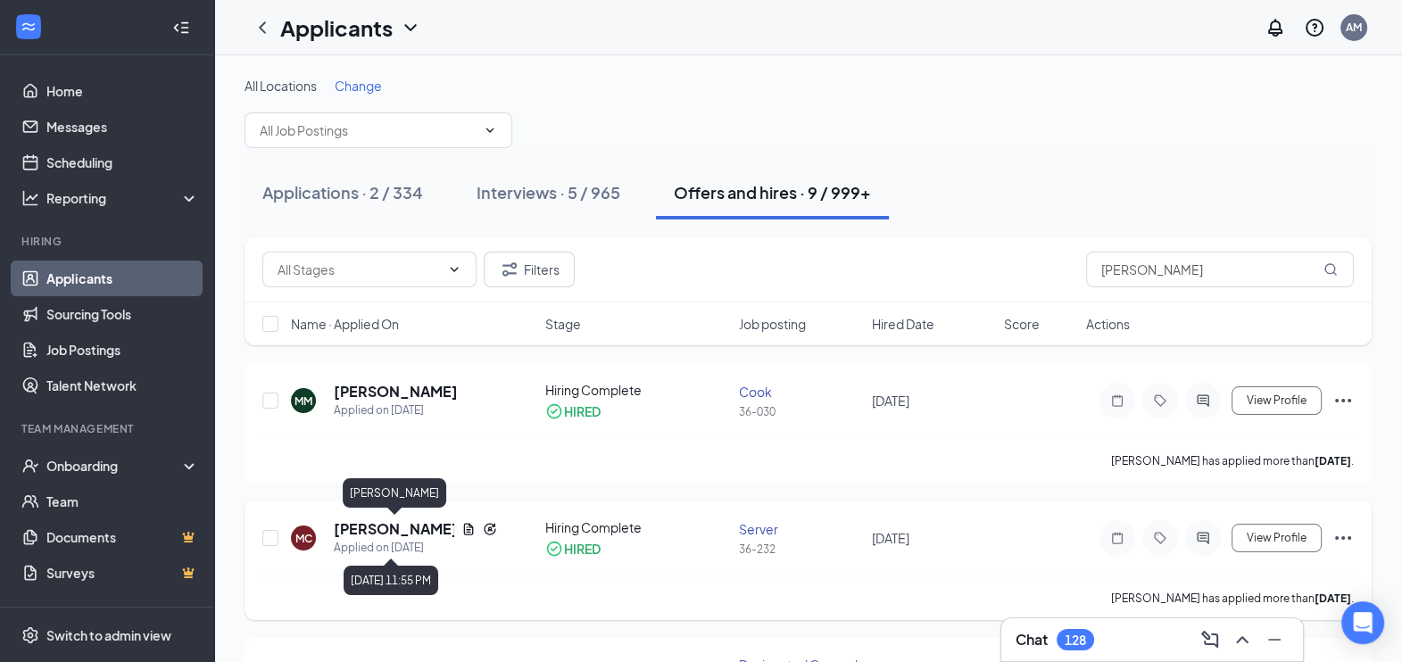
click at [395, 539] on div "Applied on [DATE]" at bounding box center [415, 548] width 163 height 18
click at [393, 530] on h5 "[PERSON_NAME]" at bounding box center [394, 529] width 120 height 20
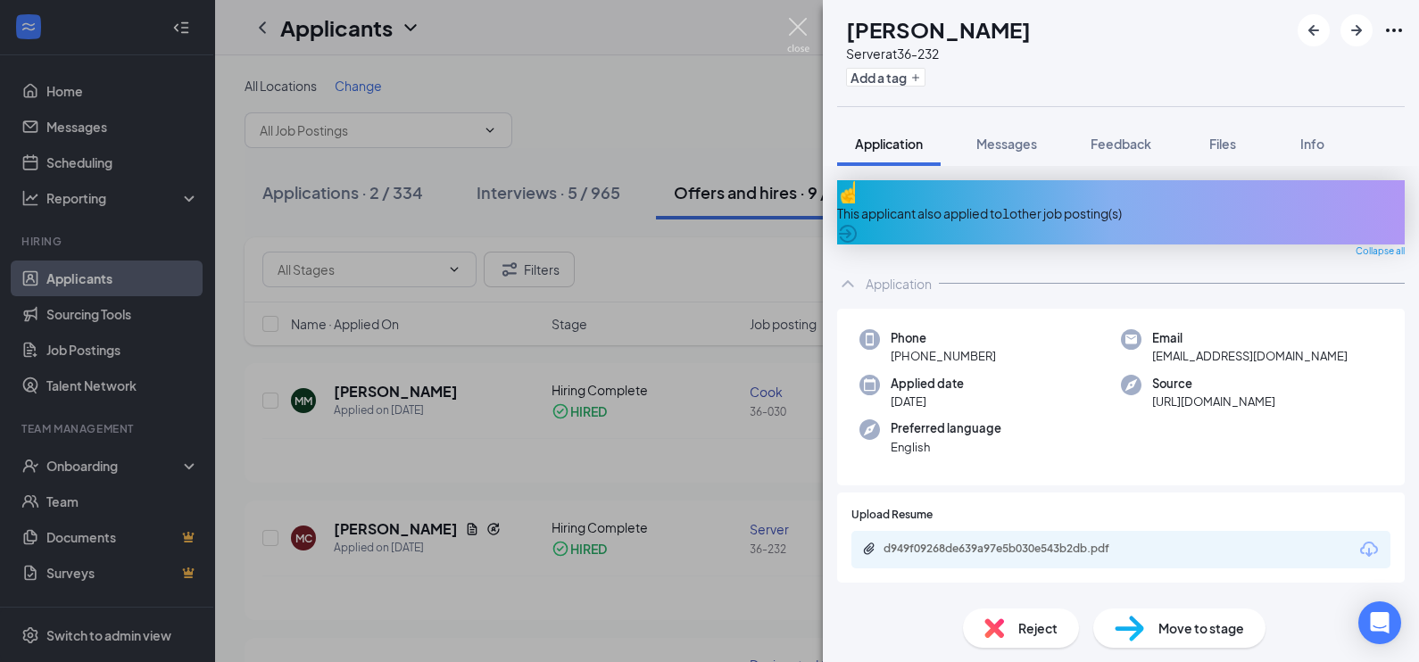
click at [790, 26] on img at bounding box center [798, 35] width 22 height 35
